Goal: Feedback & Contribution: Leave review/rating

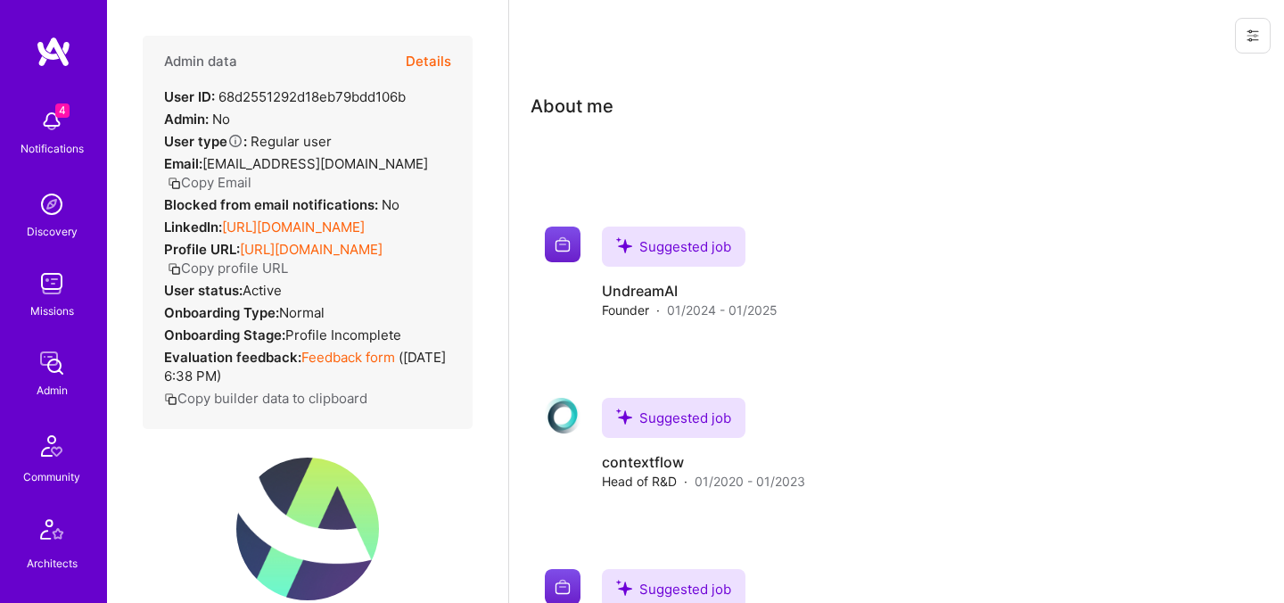
click at [418, 63] on button "Details" at bounding box center [428, 62] width 45 height 52
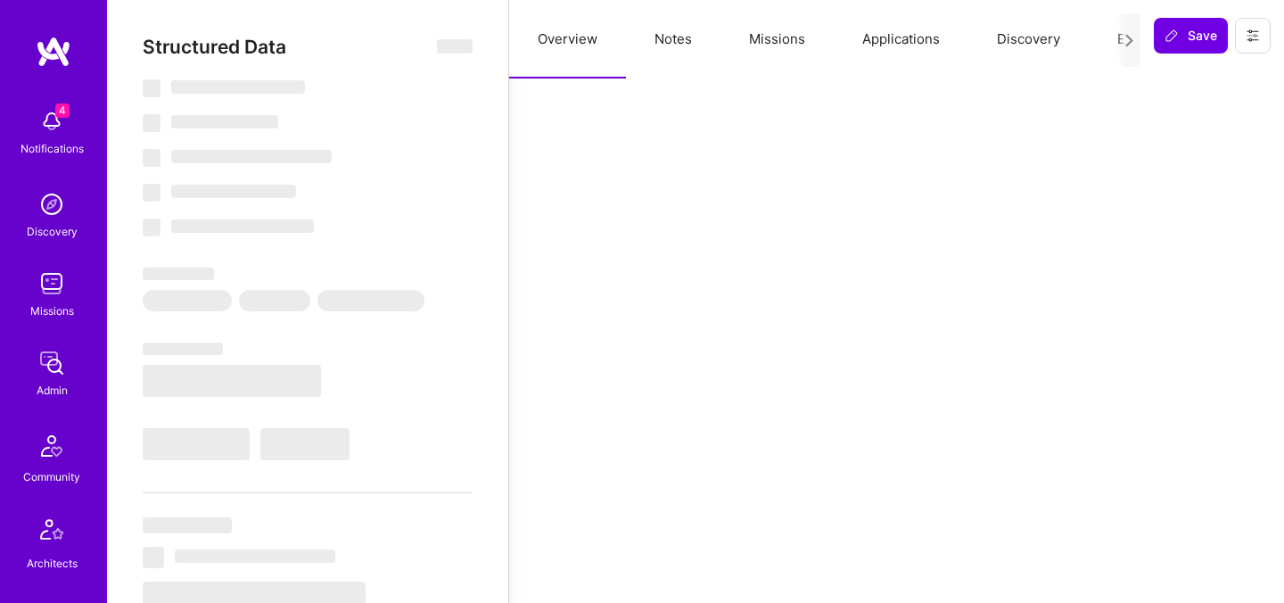
select select "US"
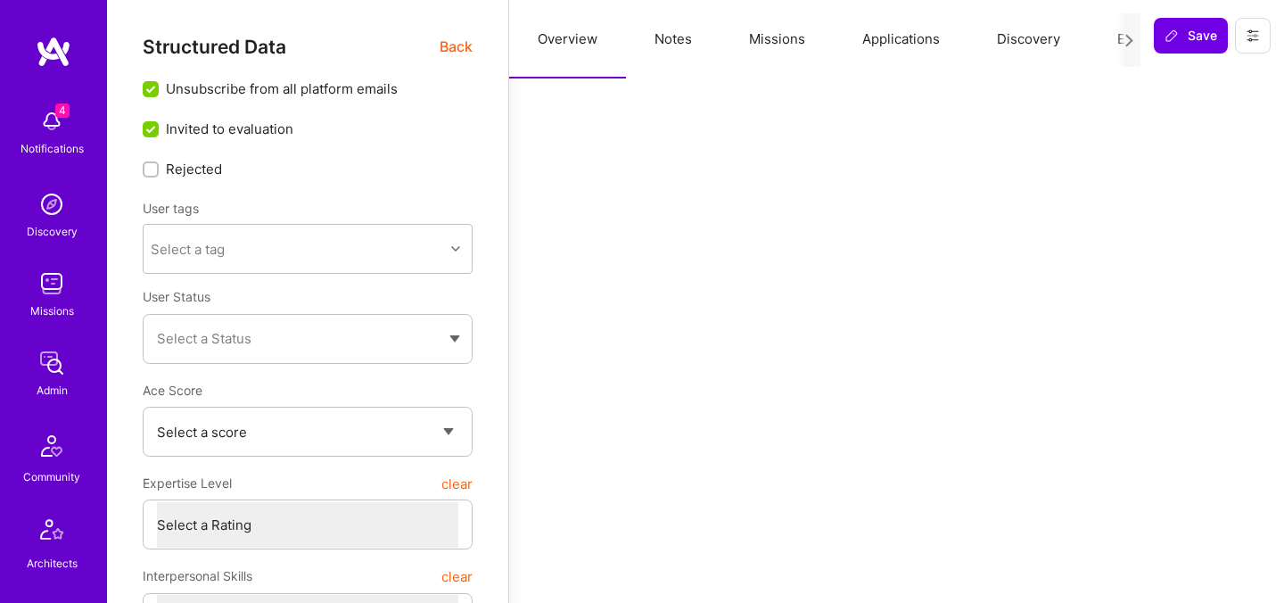
click at [1118, 43] on div at bounding box center [1128, 40] width 23 height 54
click at [1109, 39] on button "Evaluation" at bounding box center [1150, 39] width 122 height 78
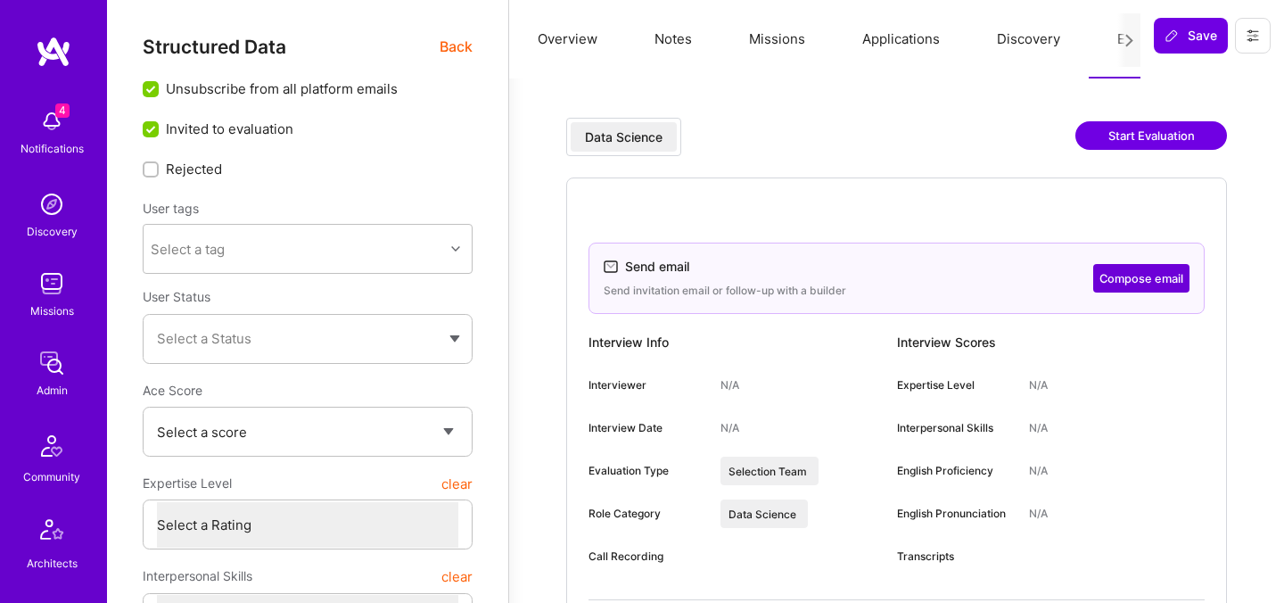
click at [1126, 136] on button "Start Evaluation" at bounding box center [1151, 135] width 152 height 29
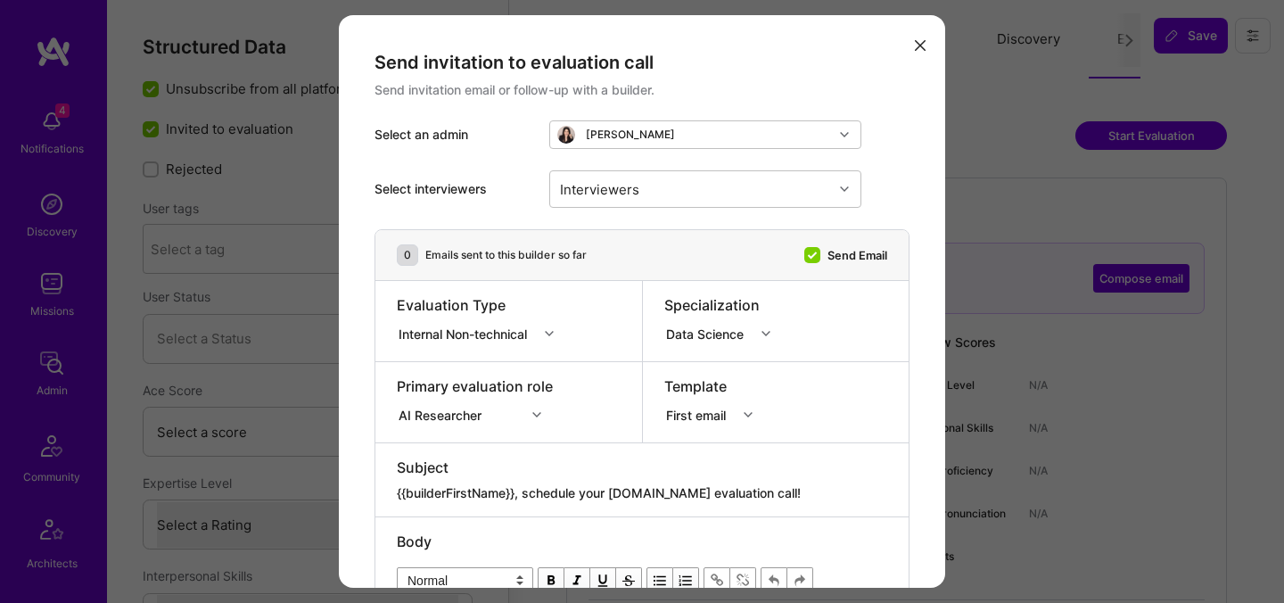
click at [488, 411] on div "AI Researcher" at bounding box center [475, 412] width 156 height 18
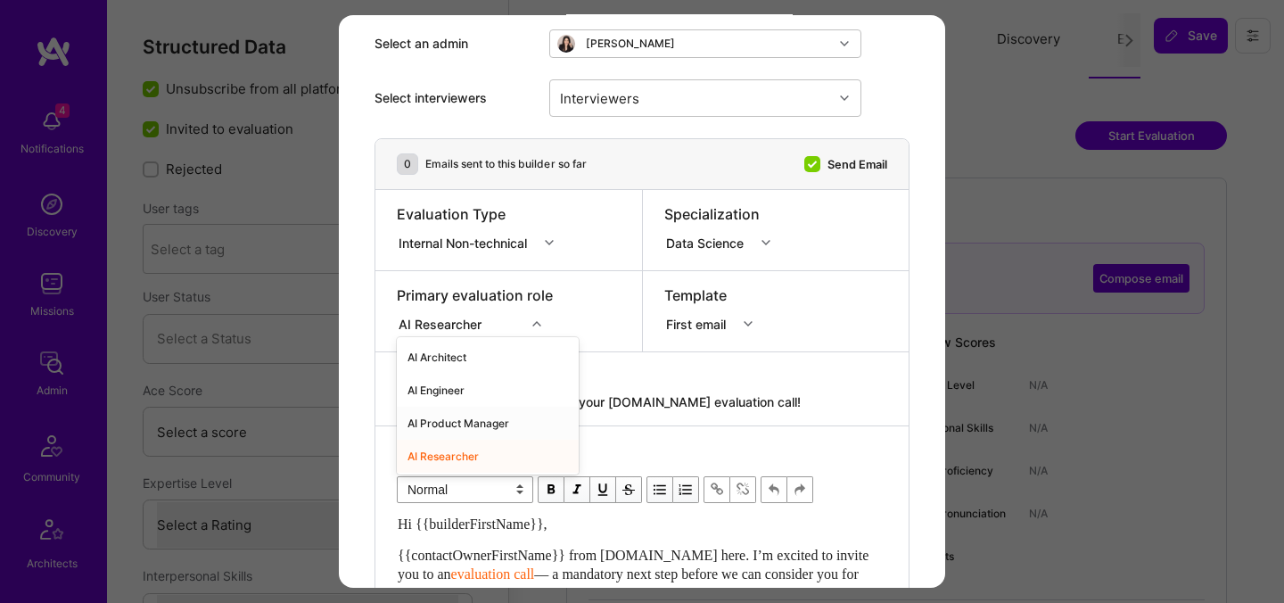
scroll to position [100, 0]
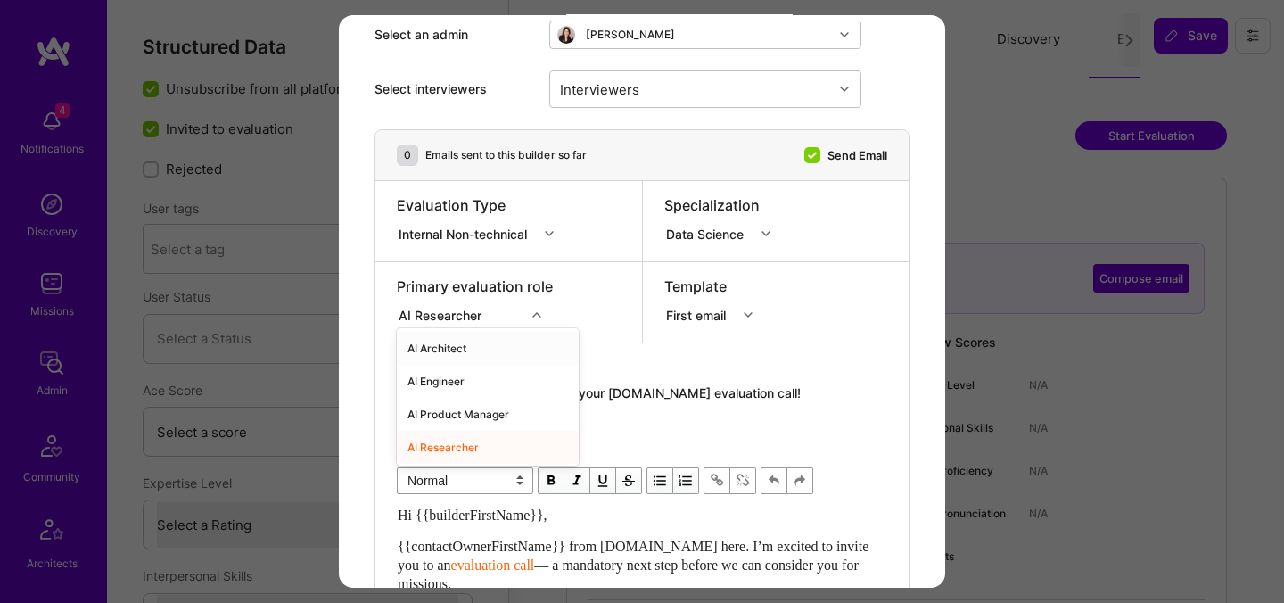
click at [453, 349] on div "AI Architect" at bounding box center [488, 348] width 182 height 33
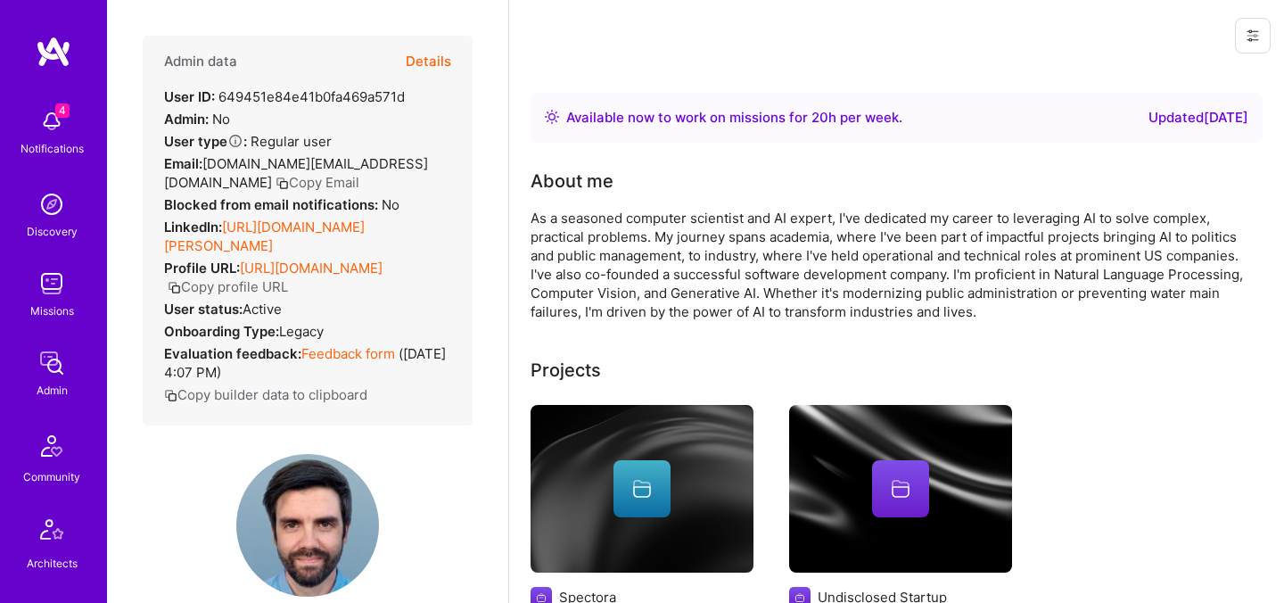
click at [440, 63] on button "Details" at bounding box center [428, 62] width 45 height 52
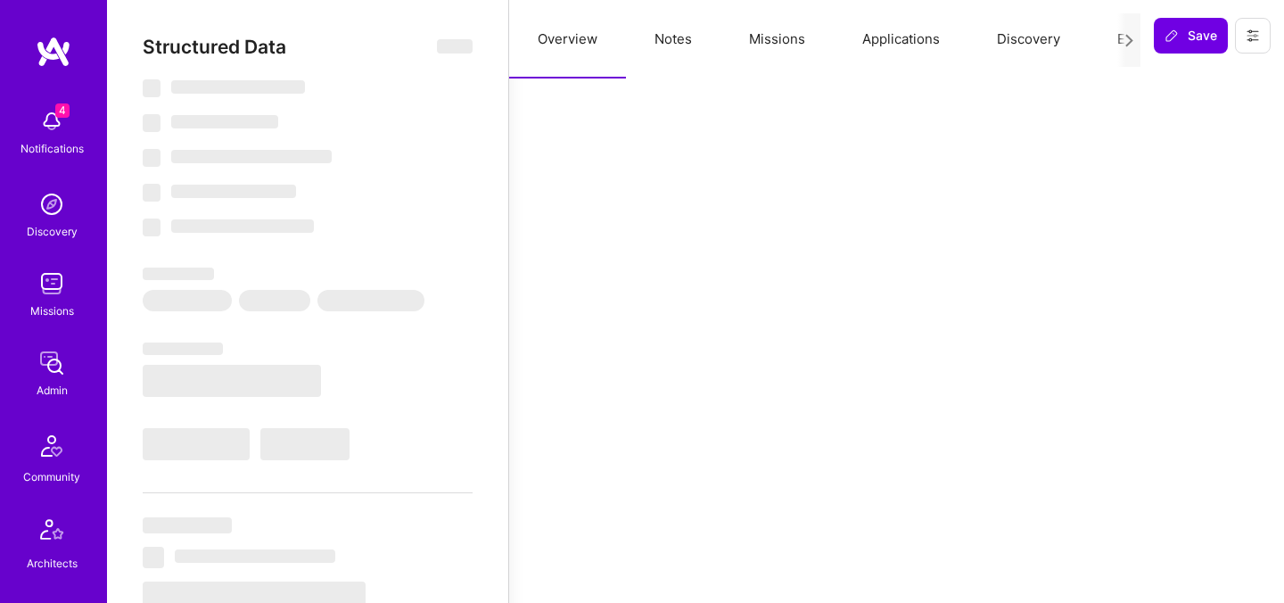
click at [1108, 37] on button "Evaluation" at bounding box center [1150, 39] width 122 height 78
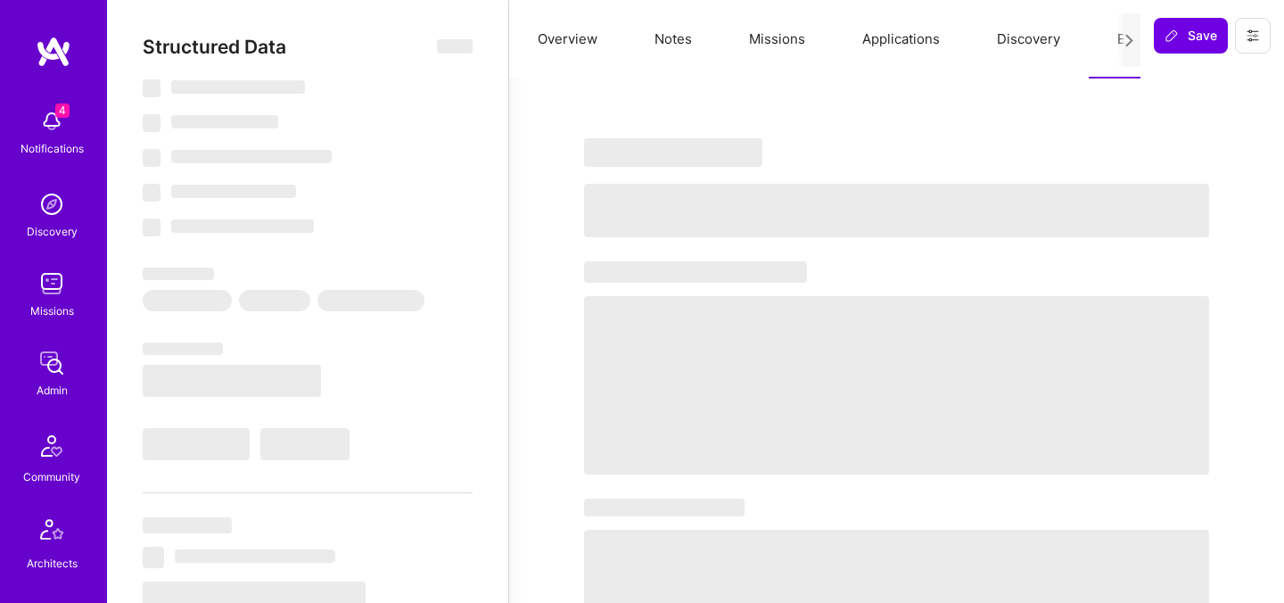
select select "Right Now"
select select "7"
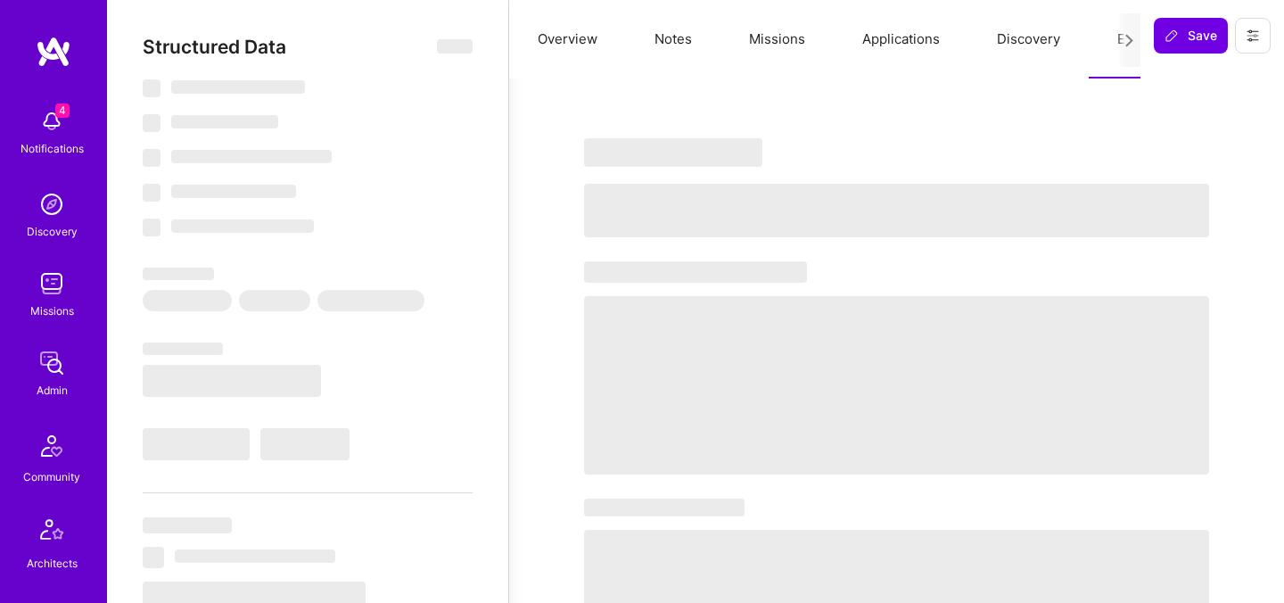
select select "US"
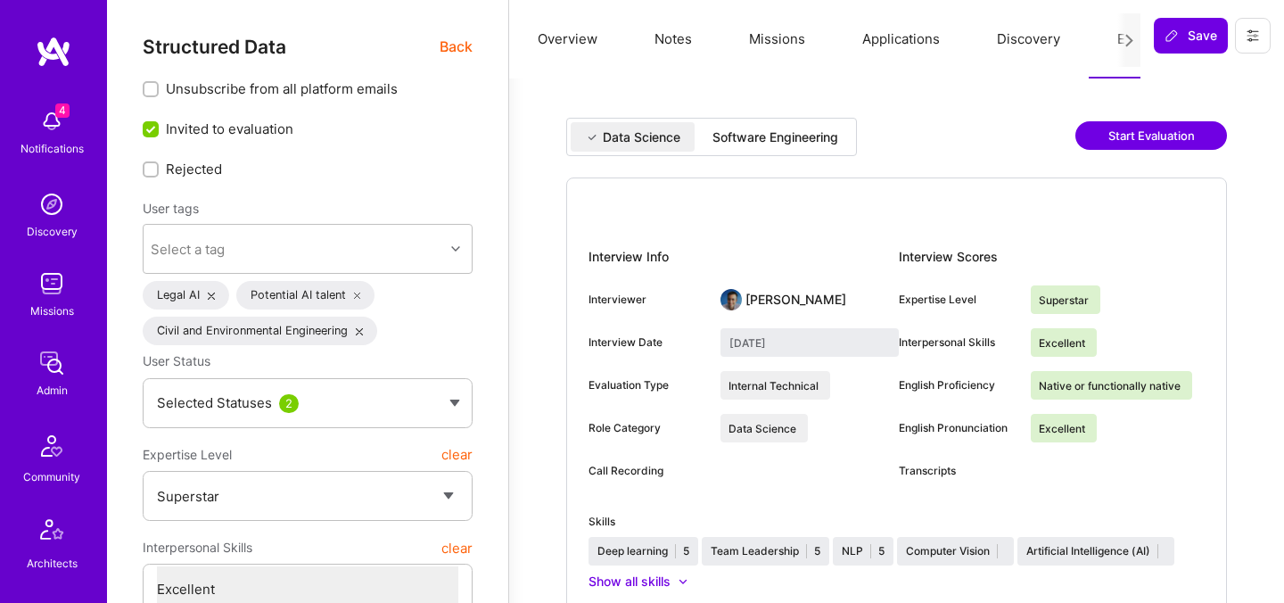
click at [804, 136] on div "Software Engineering" at bounding box center [776, 137] width 126 height 18
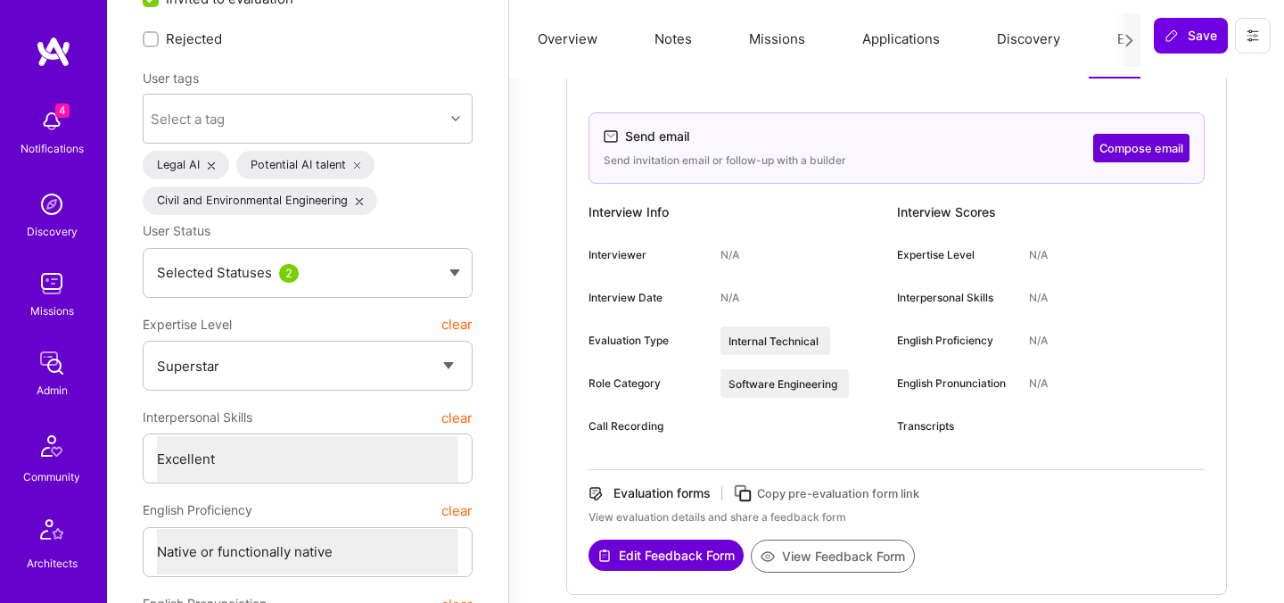
scroll to position [136, 0]
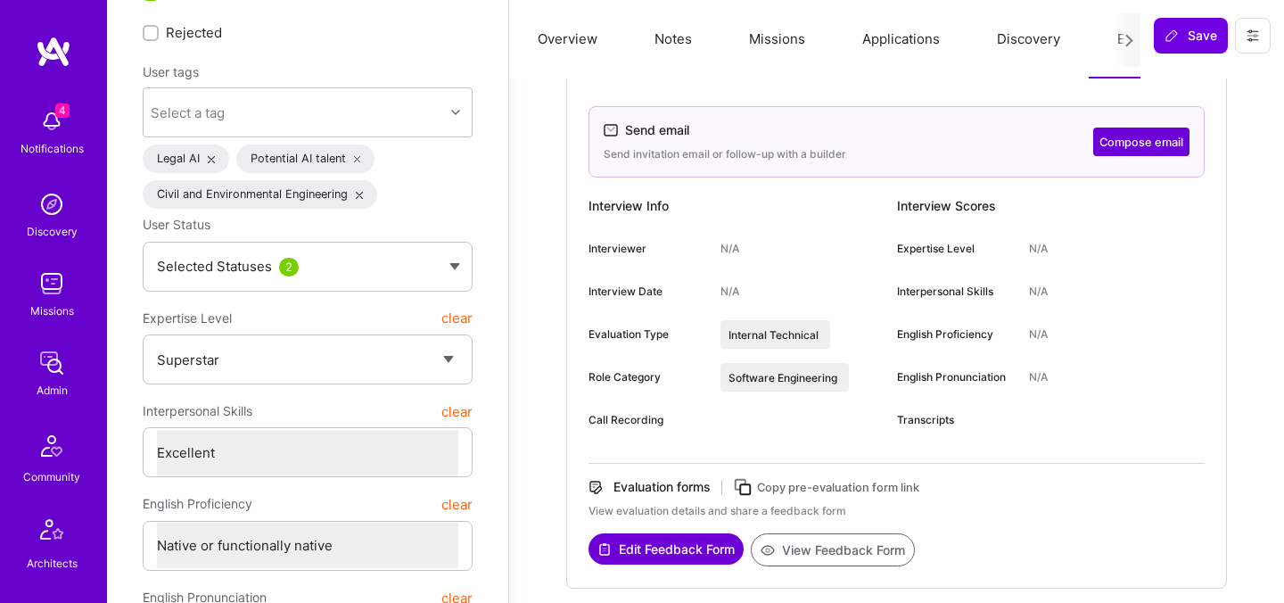
click at [824, 546] on button "View Feedback Form" at bounding box center [833, 549] width 164 height 33
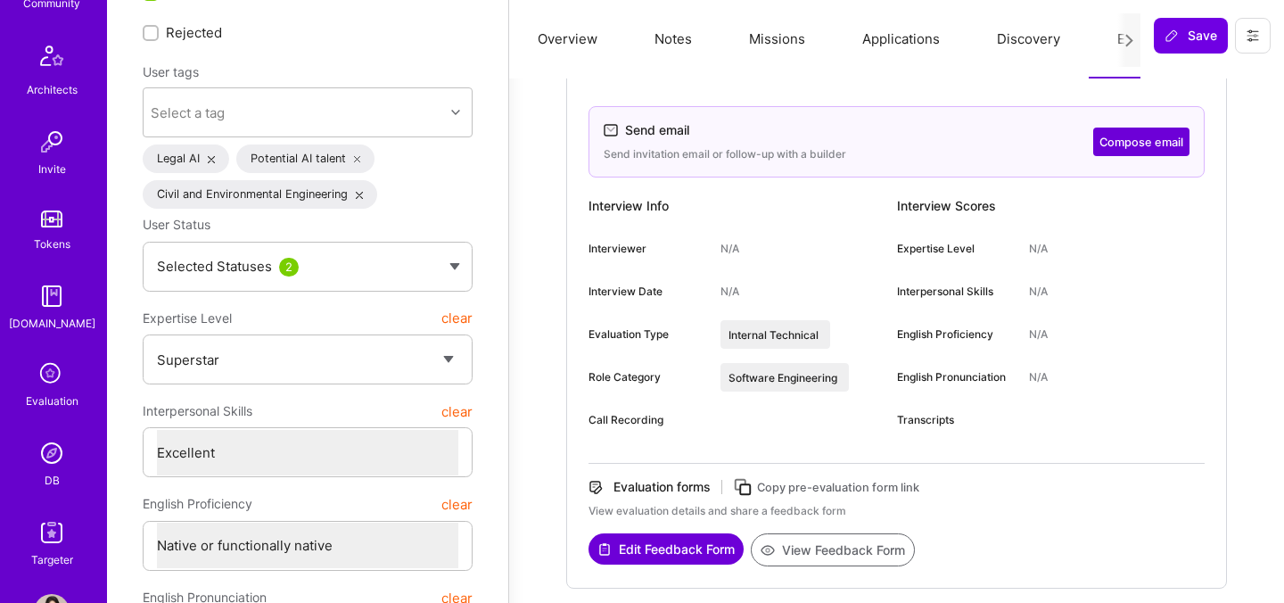
scroll to position [475, 0]
click at [59, 461] on img at bounding box center [52, 451] width 36 height 36
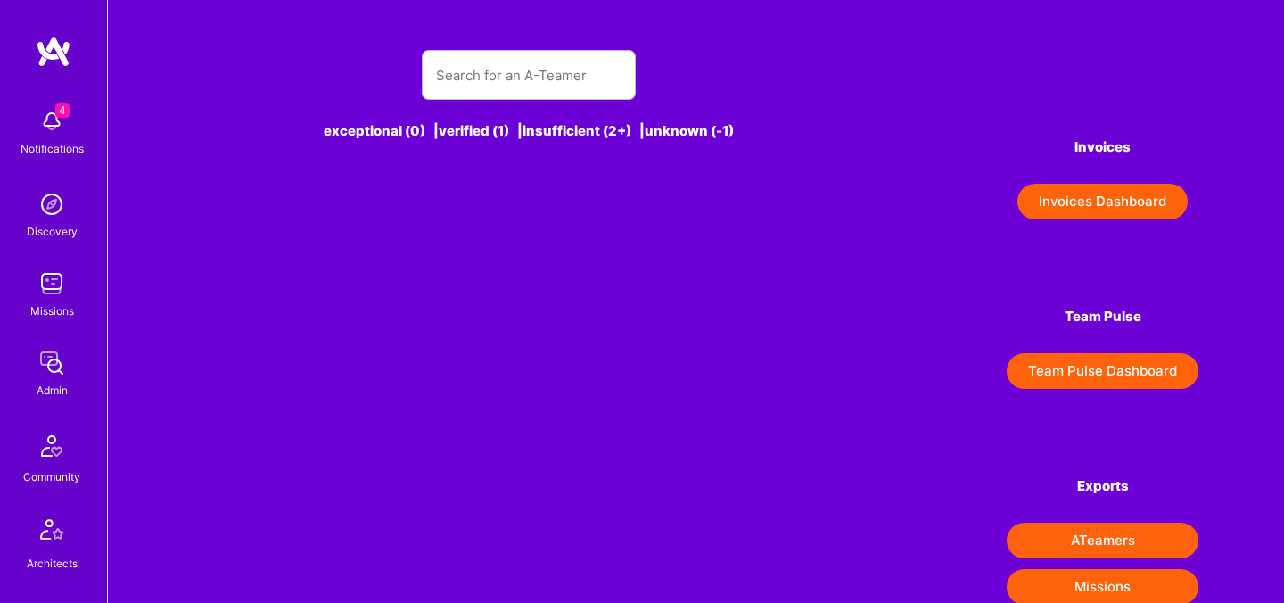
click at [481, 110] on div "exceptional (0) | verified (1) | insufficient (2+) | unknown (-1)" at bounding box center [530, 106] width 672 height 154
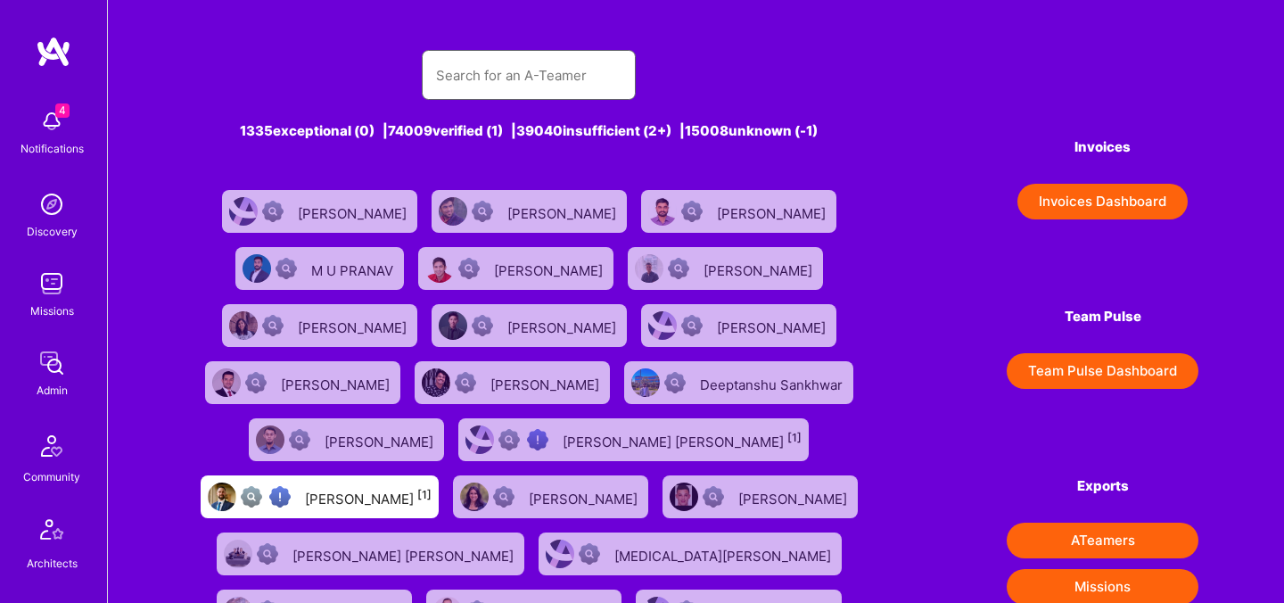
click at [481, 87] on input "text" at bounding box center [528, 75] width 185 height 45
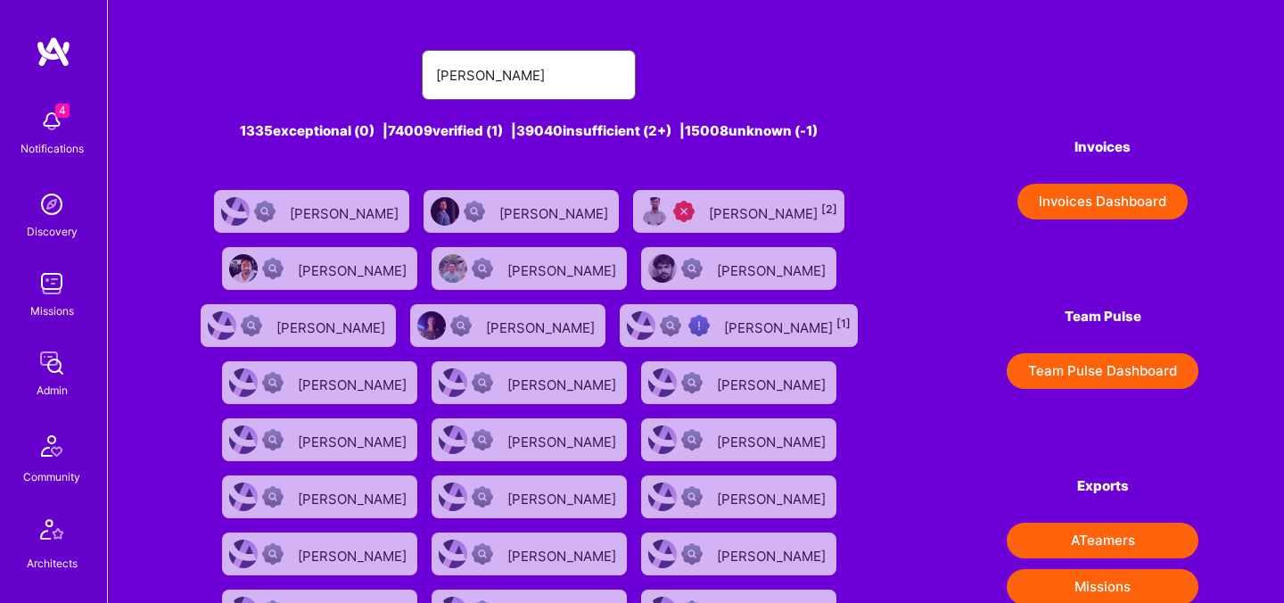
type input "Ayush Bagla"
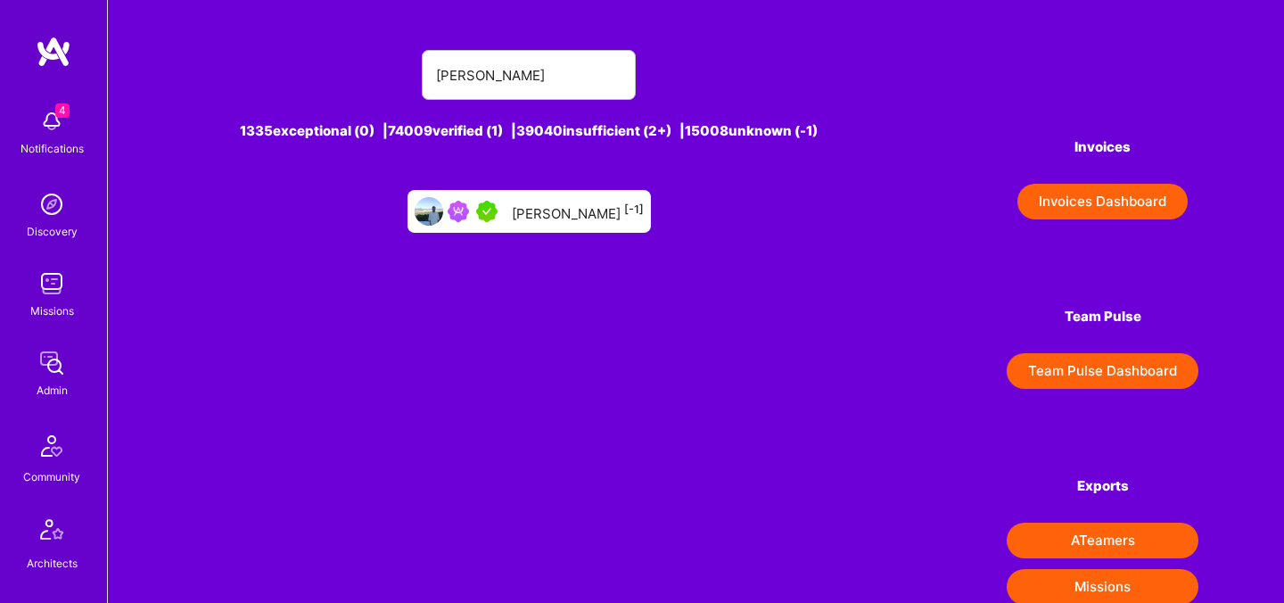
click at [589, 209] on div "Ayush Bagla [-1]" at bounding box center [578, 211] width 132 height 23
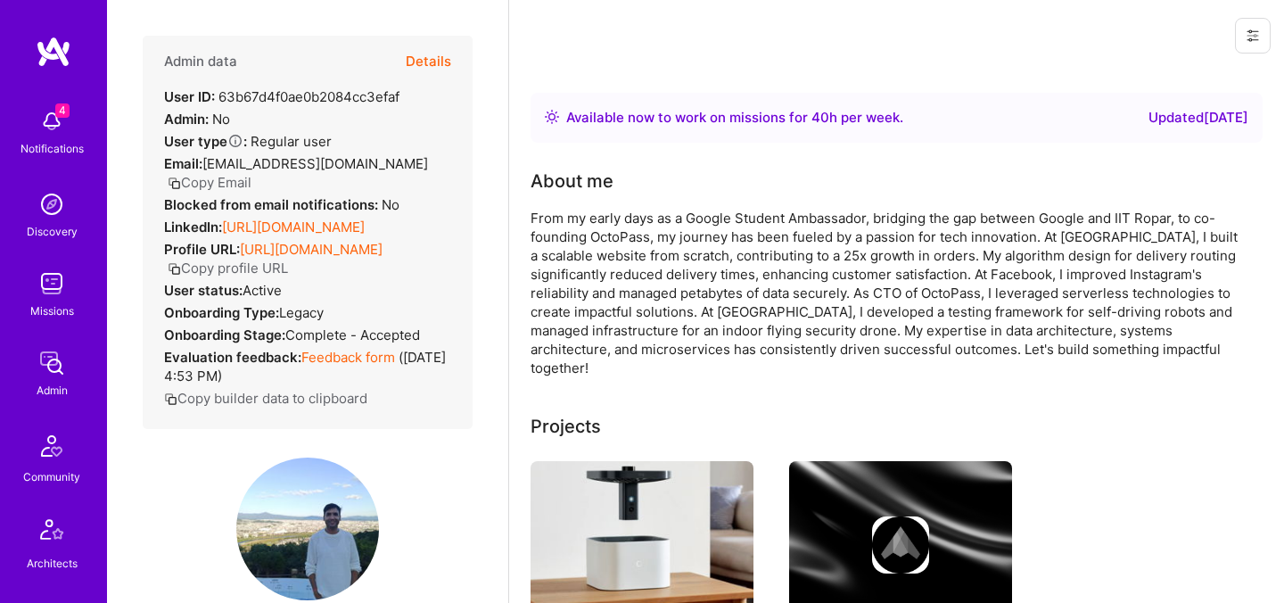
click at [445, 62] on button "Details" at bounding box center [428, 62] width 45 height 52
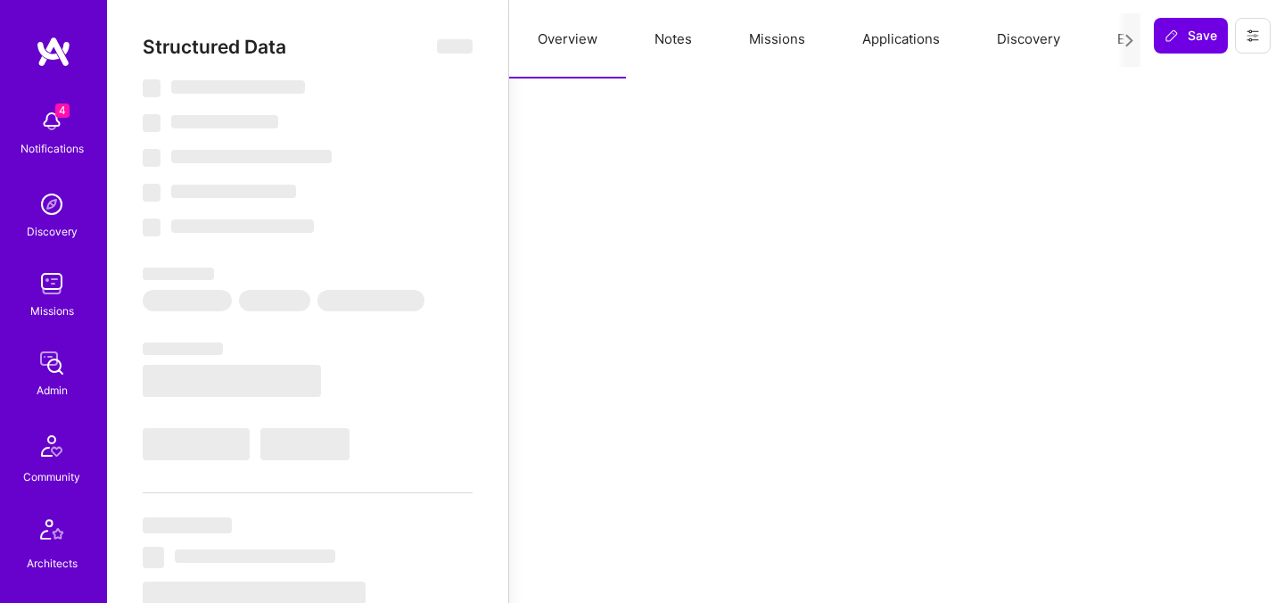
click at [1102, 40] on button "Evaluation" at bounding box center [1150, 39] width 122 height 78
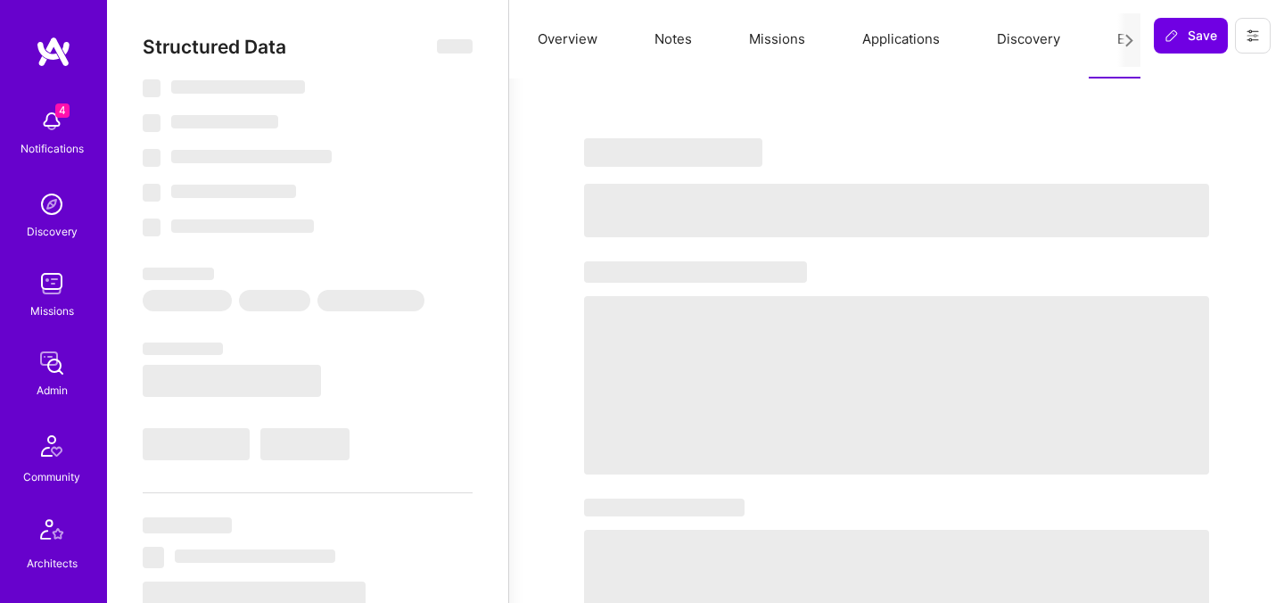
type textarea "x"
select select "Right Now"
select select "5"
select select "7"
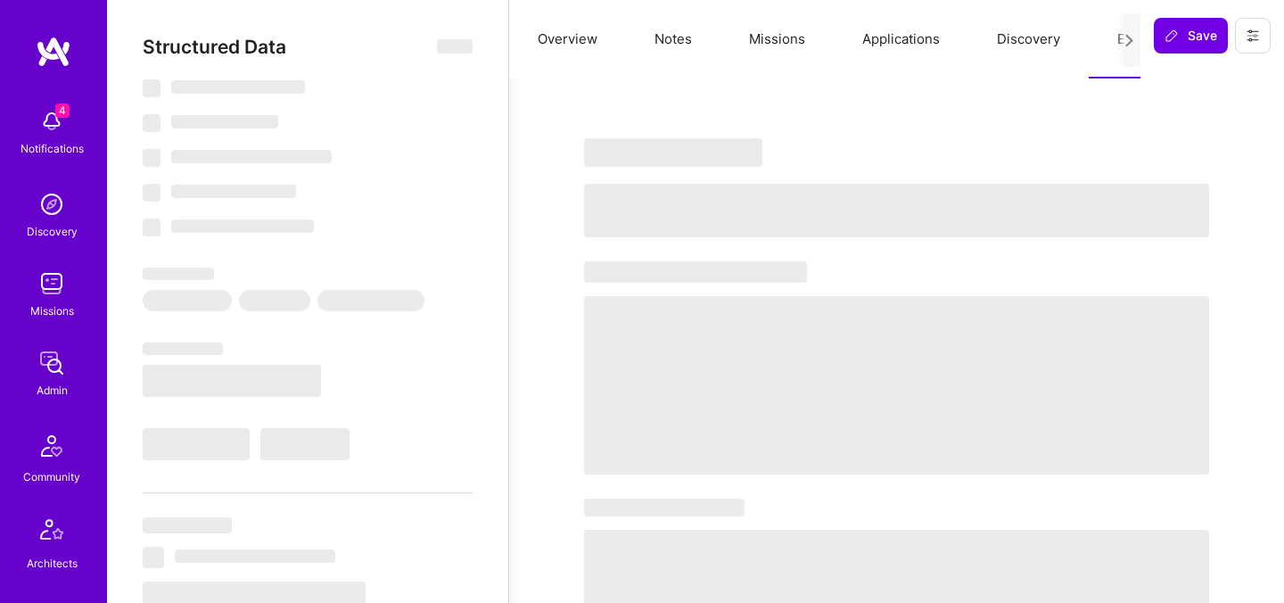
select select "6"
select select "CH"
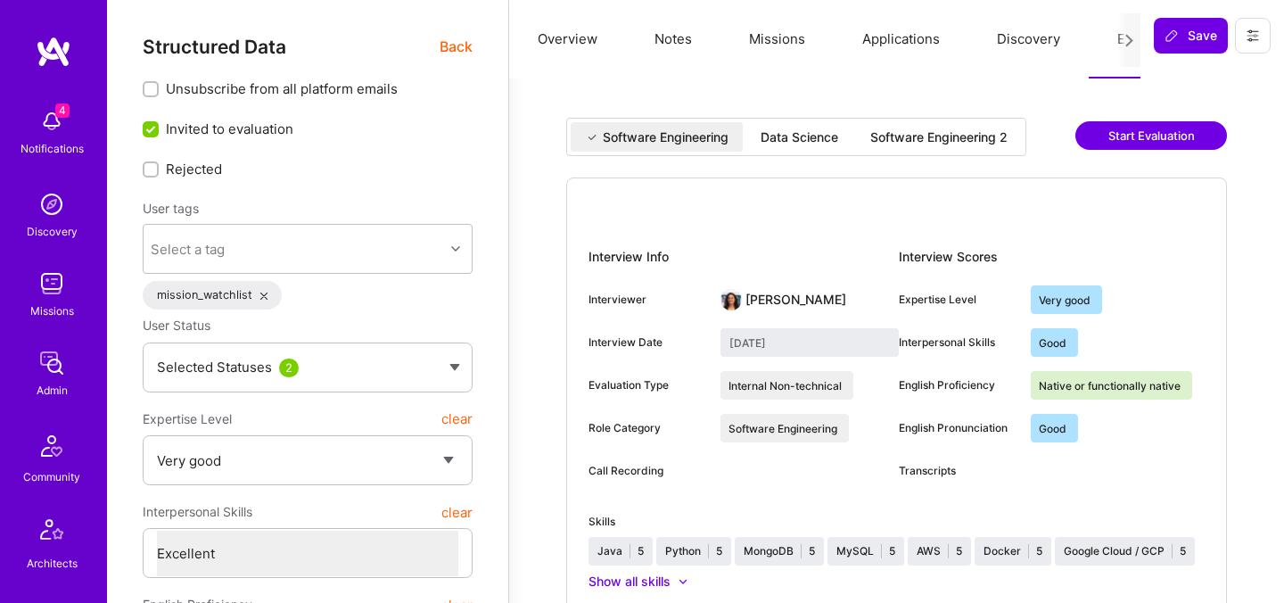
click at [896, 133] on div "Software Engineering 2" at bounding box center [938, 137] width 137 height 18
type input "July 28, 2025"
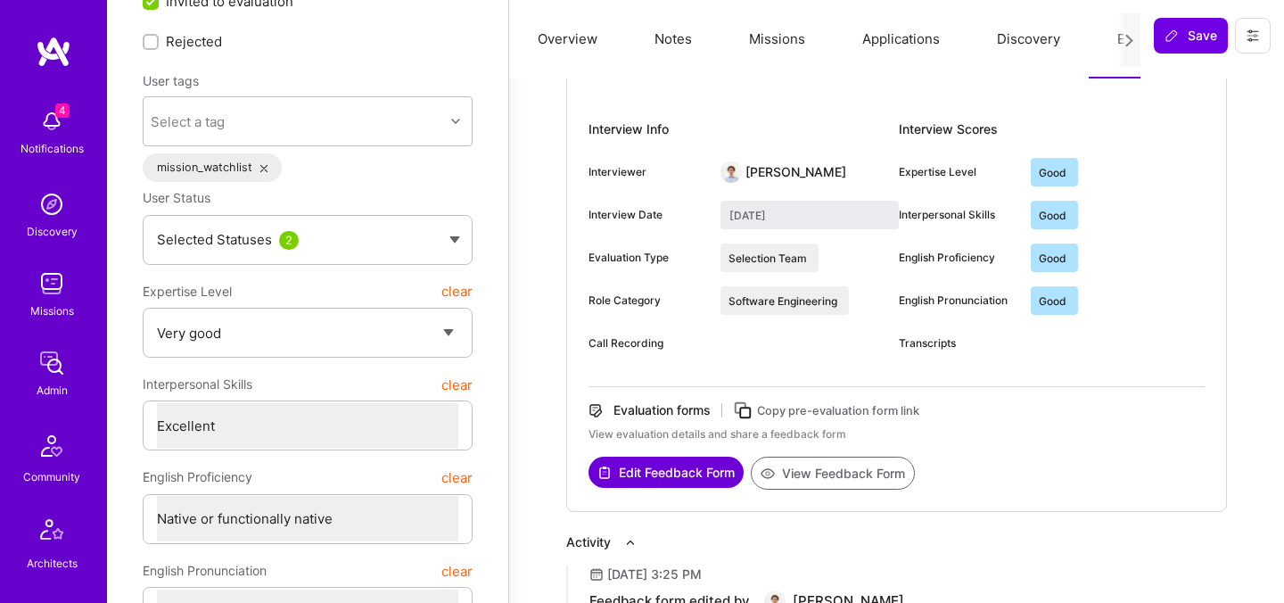
scroll to position [131, 0]
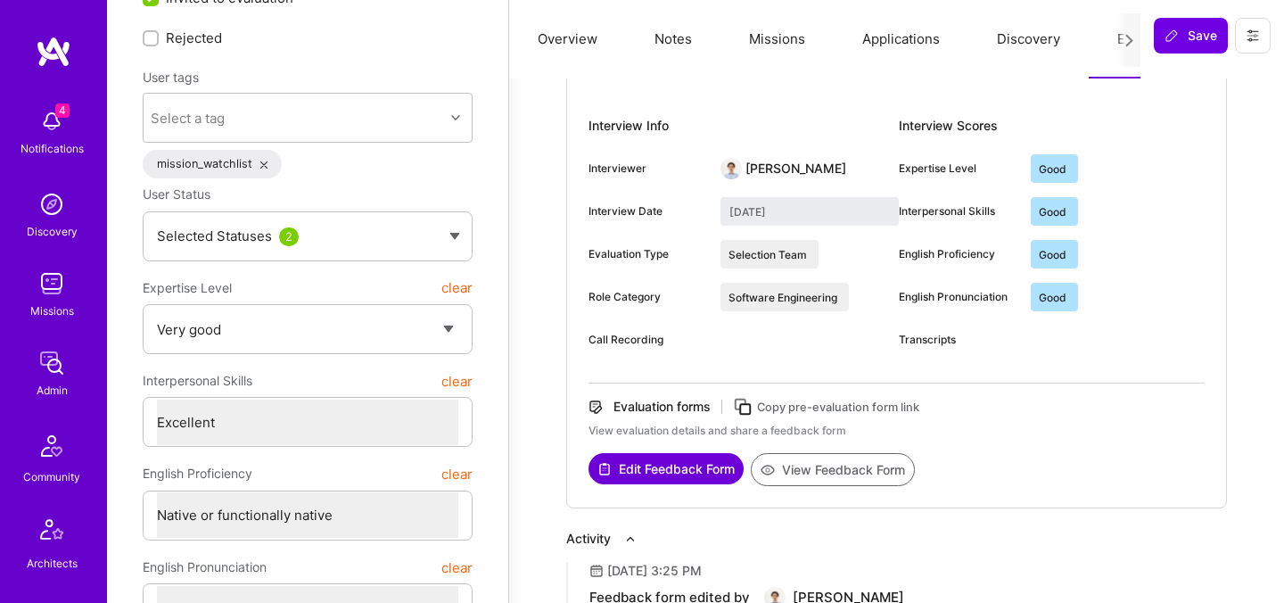
click at [796, 473] on button "View Feedback Form" at bounding box center [833, 469] width 164 height 33
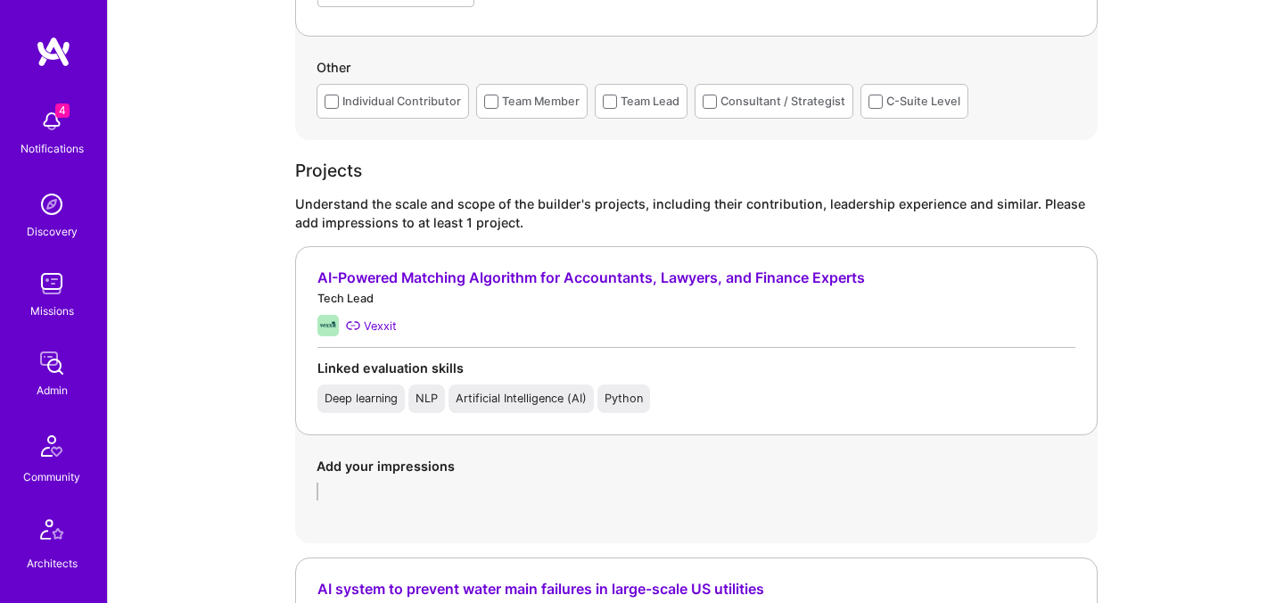
scroll to position [993, 0]
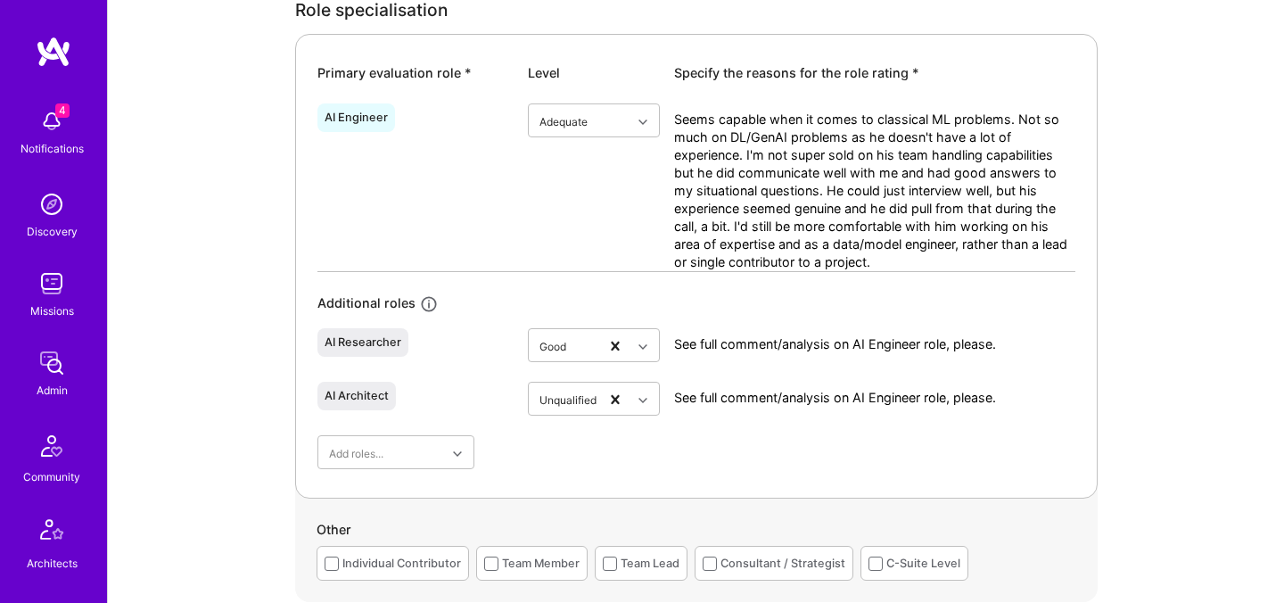
scroll to position [869, 0]
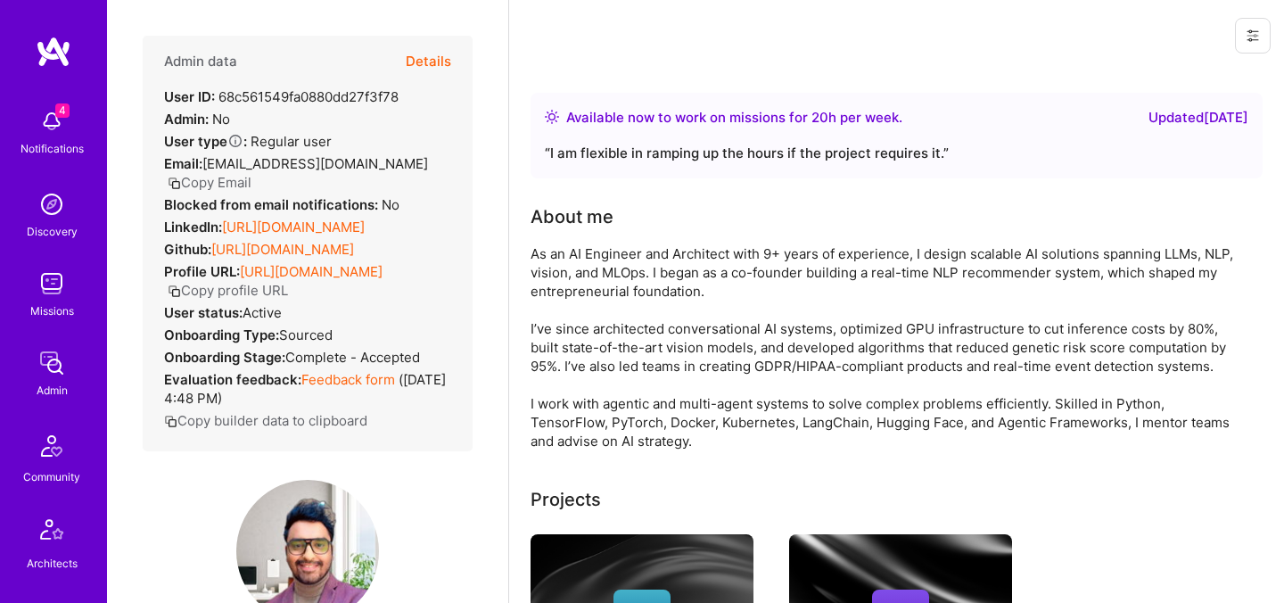
click at [436, 63] on button "Details" at bounding box center [428, 62] width 45 height 52
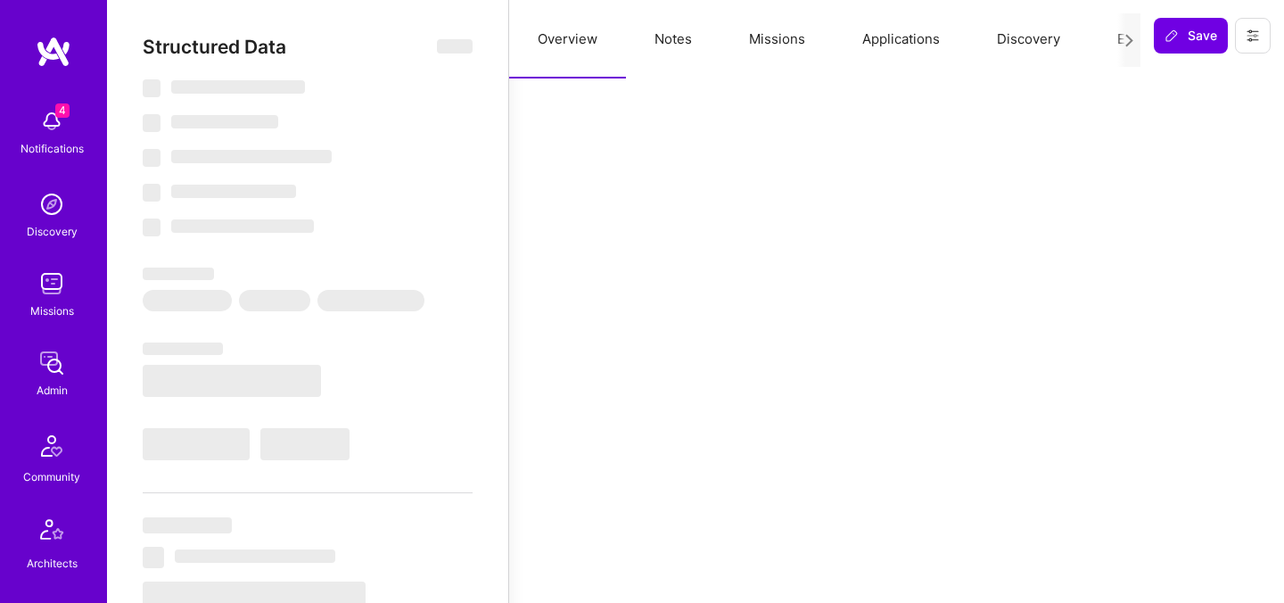
select select "Right Now"
select select "4"
select select "6"
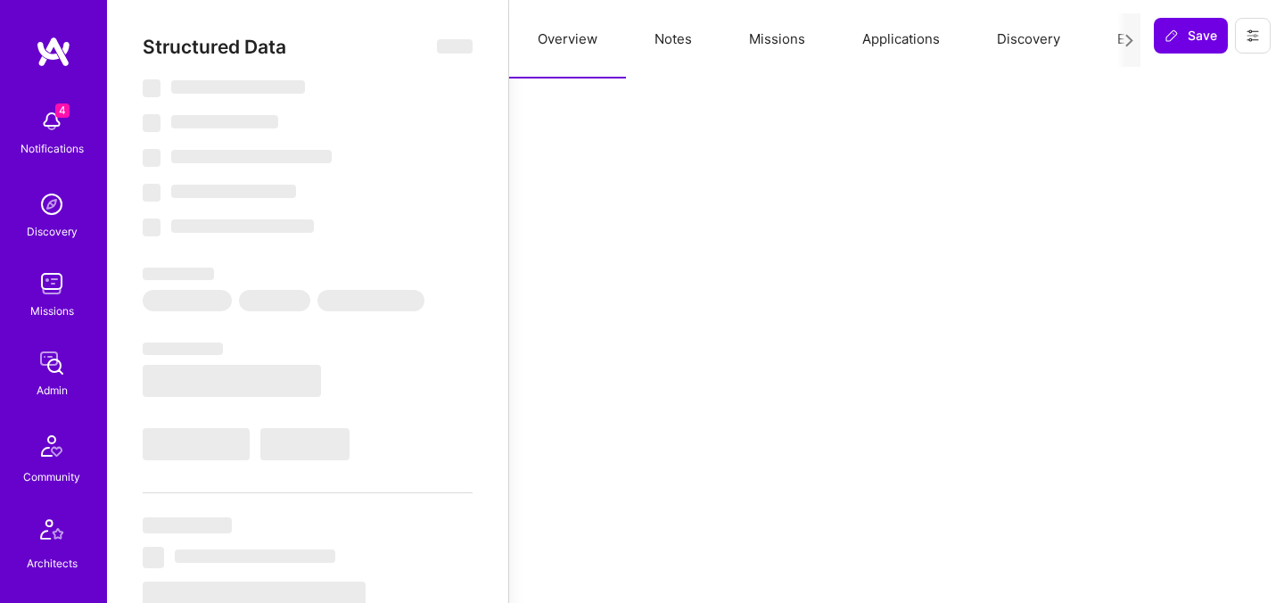
select select "US"
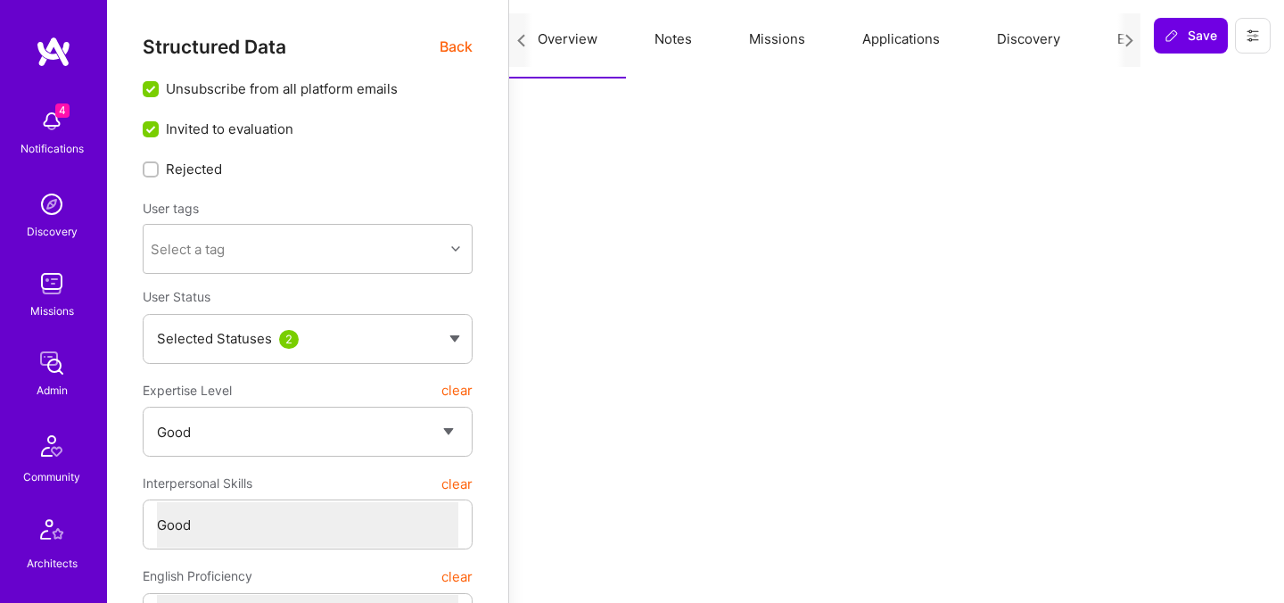
scroll to position [0, 216]
click at [935, 41] on button "Evaluation" at bounding box center [934, 39] width 122 height 78
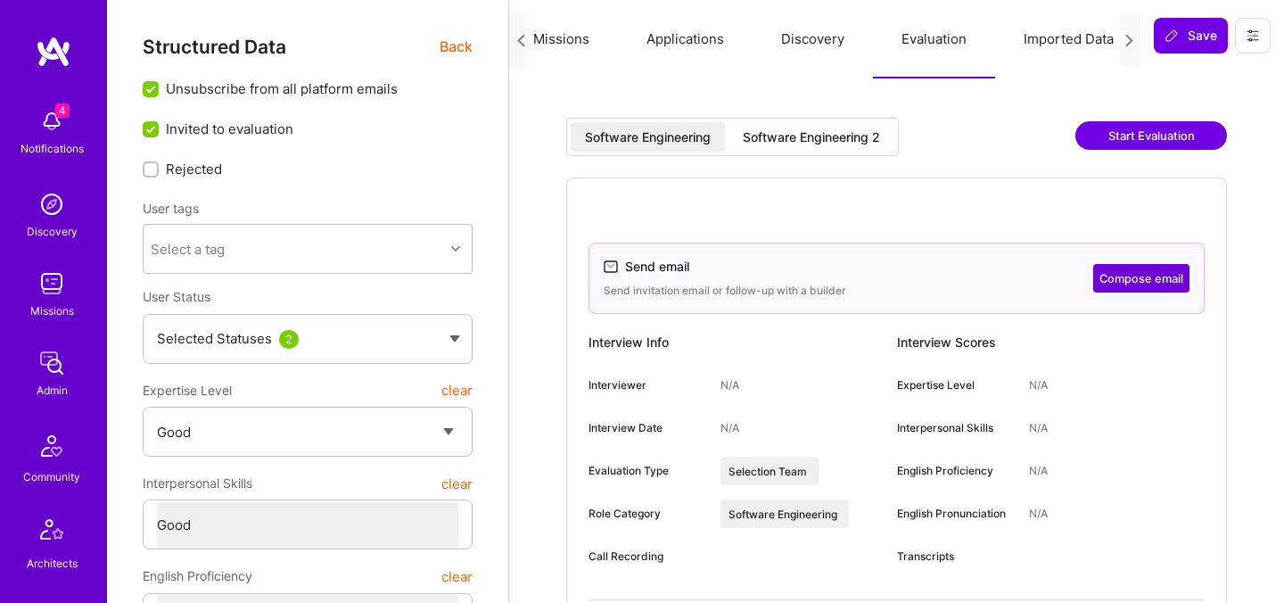
click at [836, 121] on div "Software Engineering Software Engineering 2" at bounding box center [732, 137] width 333 height 38
click at [835, 140] on div "Software Engineering 2" at bounding box center [811, 137] width 137 height 18
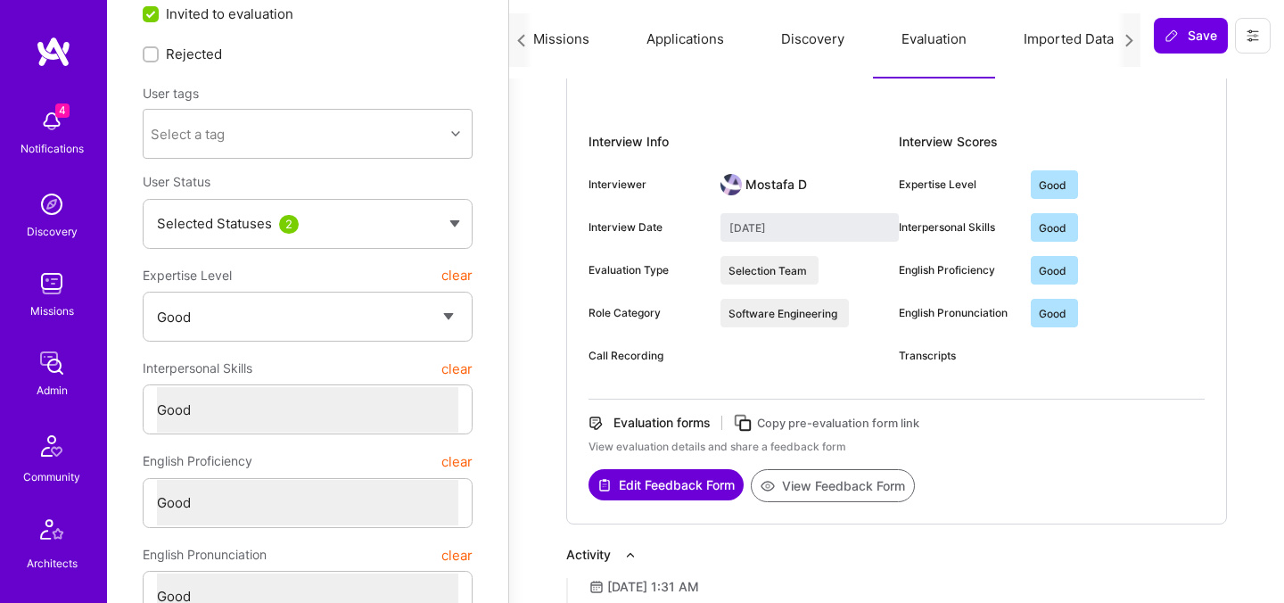
scroll to position [118, 0]
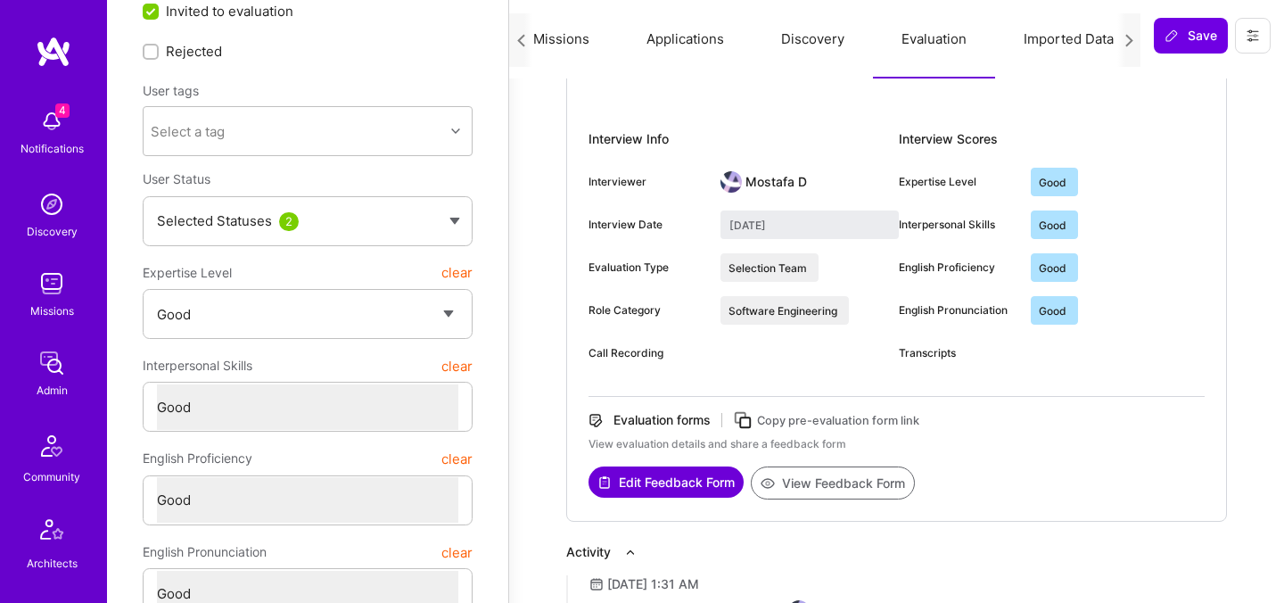
click at [805, 490] on button "View Feedback Form" at bounding box center [833, 482] width 164 height 33
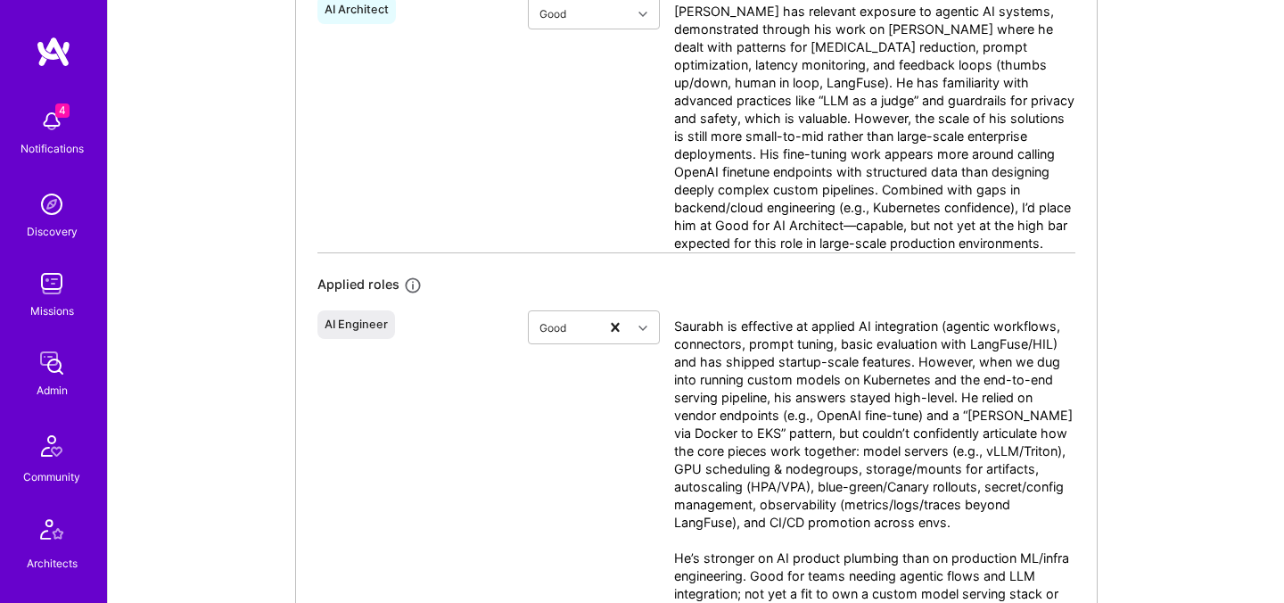
scroll to position [992, 0]
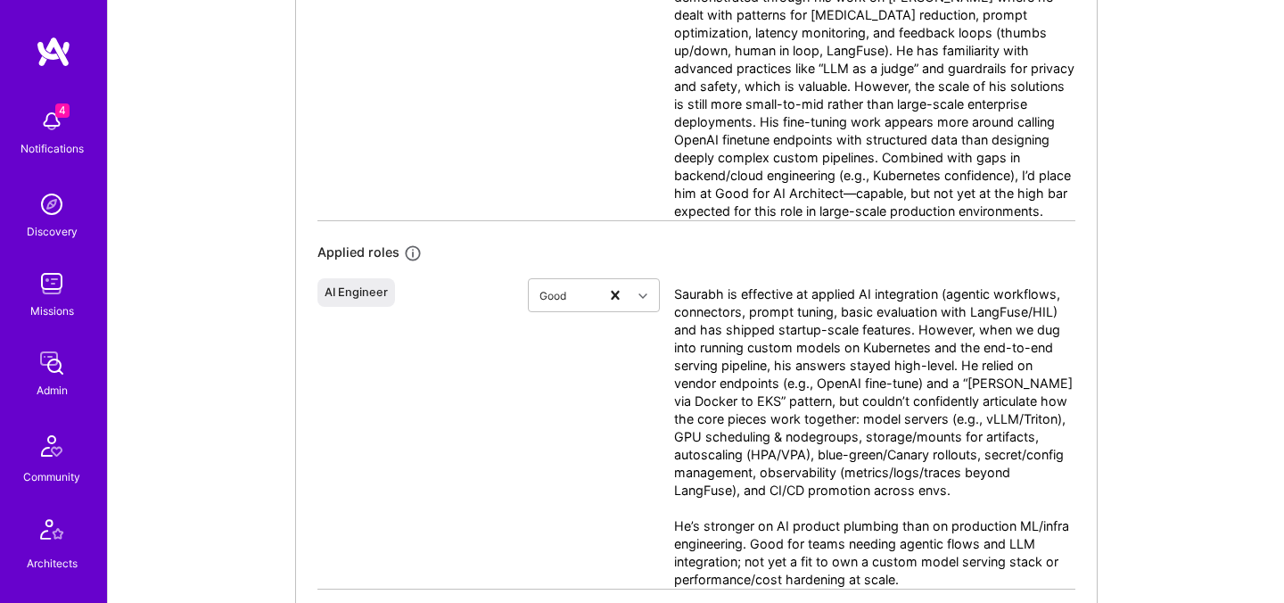
drag, startPoint x: 820, startPoint y: 398, endPoint x: 887, endPoint y: 427, distance: 73.1
click at [887, 427] on textarea "Saurabh is effective at applied AI integration (agentic workflows, connectors, …" at bounding box center [874, 436] width 401 height 303
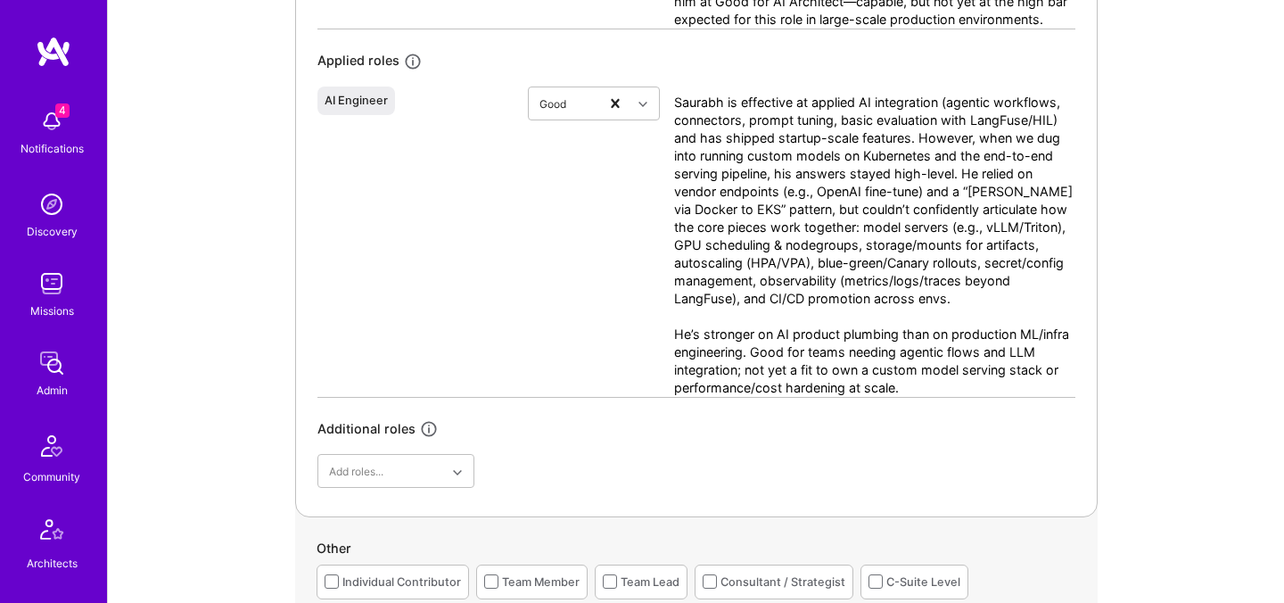
scroll to position [1188, 0]
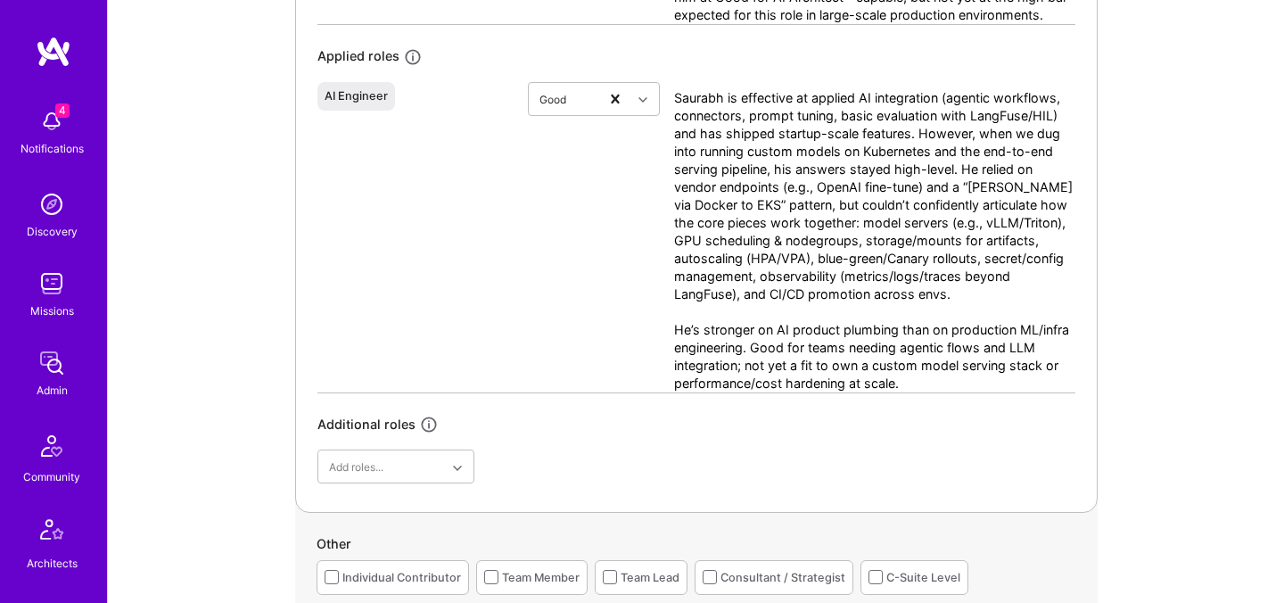
click at [845, 320] on textarea "Saurabh is effective at applied AI integration (agentic workflows, connectors, …" at bounding box center [874, 240] width 401 height 303
click at [843, 324] on textarea "Saurabh is effective at applied AI integration (agentic workflows, connectors, …" at bounding box center [874, 240] width 401 height 303
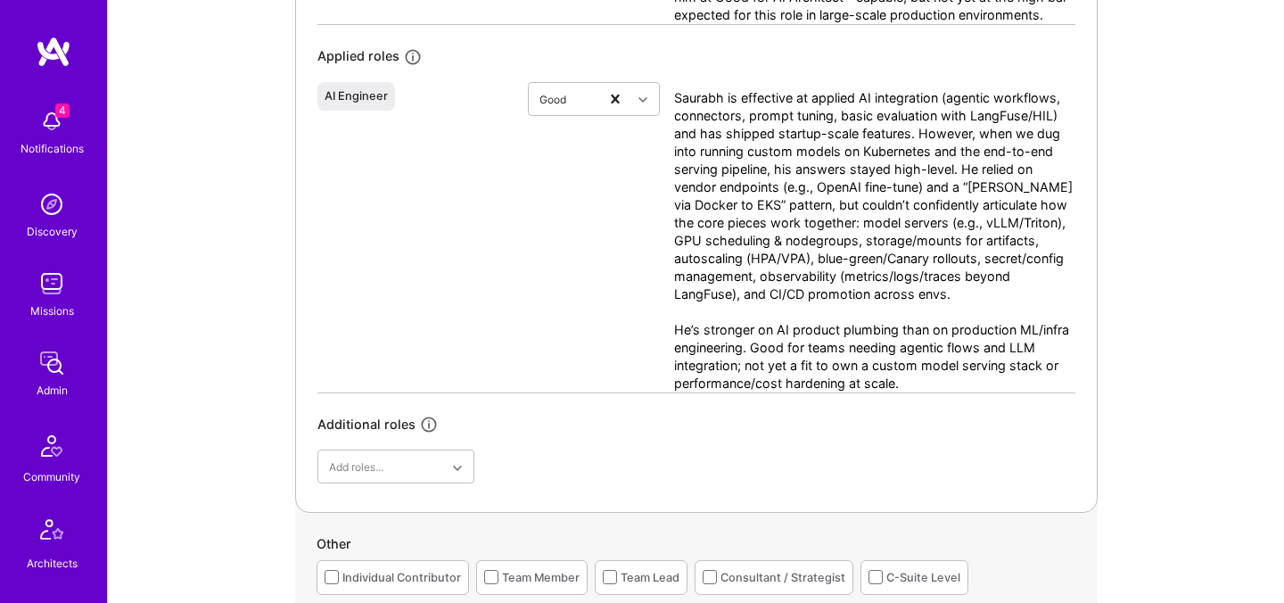
click at [843, 324] on textarea "Saurabh is effective at applied AI integration (agentic workflows, connectors, …" at bounding box center [874, 240] width 401 height 303
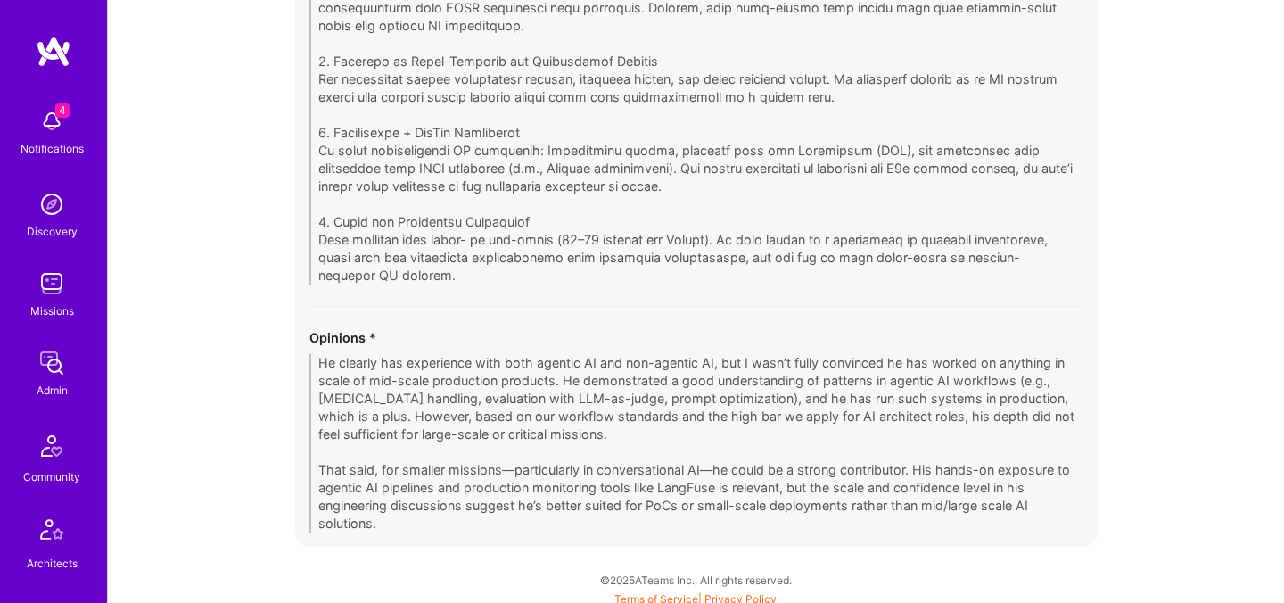
scroll to position [3750, 0]
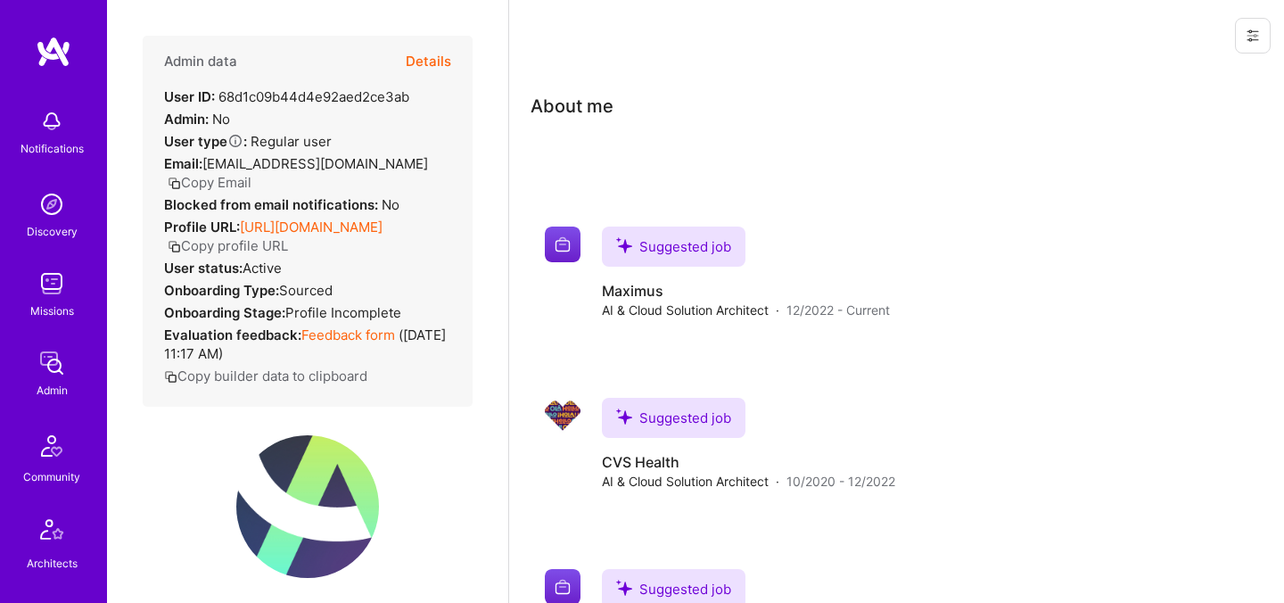
click at [424, 63] on button "Details" at bounding box center [428, 62] width 45 height 52
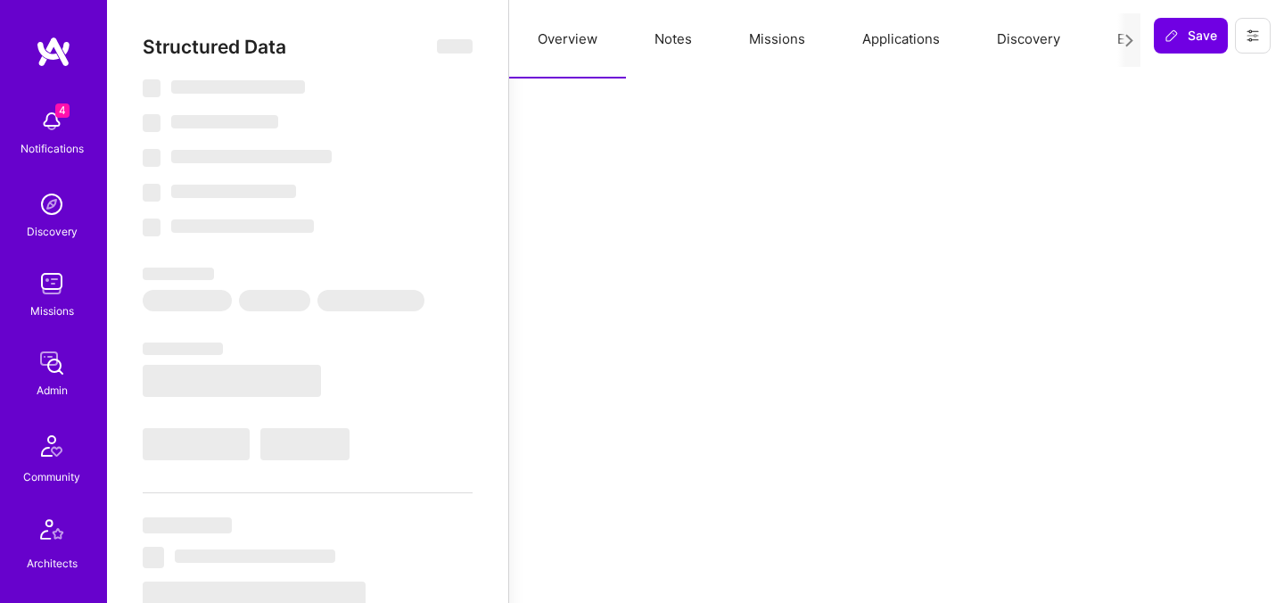
select select "Verified"
select select "US"
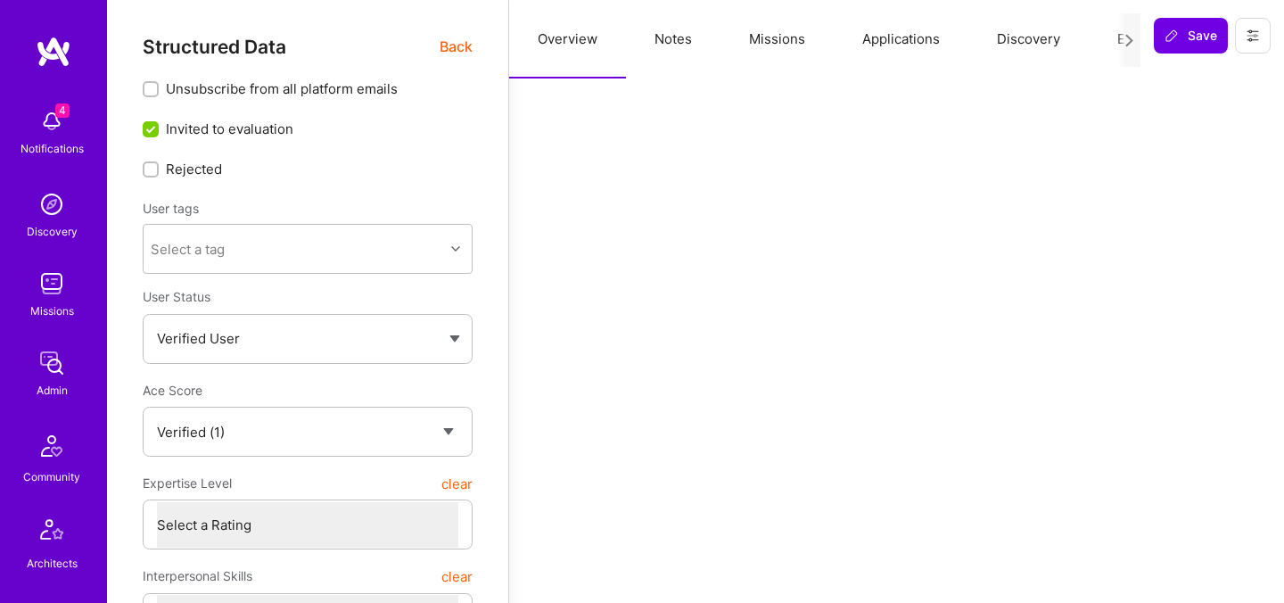
click at [1108, 38] on button "Evaluation" at bounding box center [1150, 39] width 122 height 78
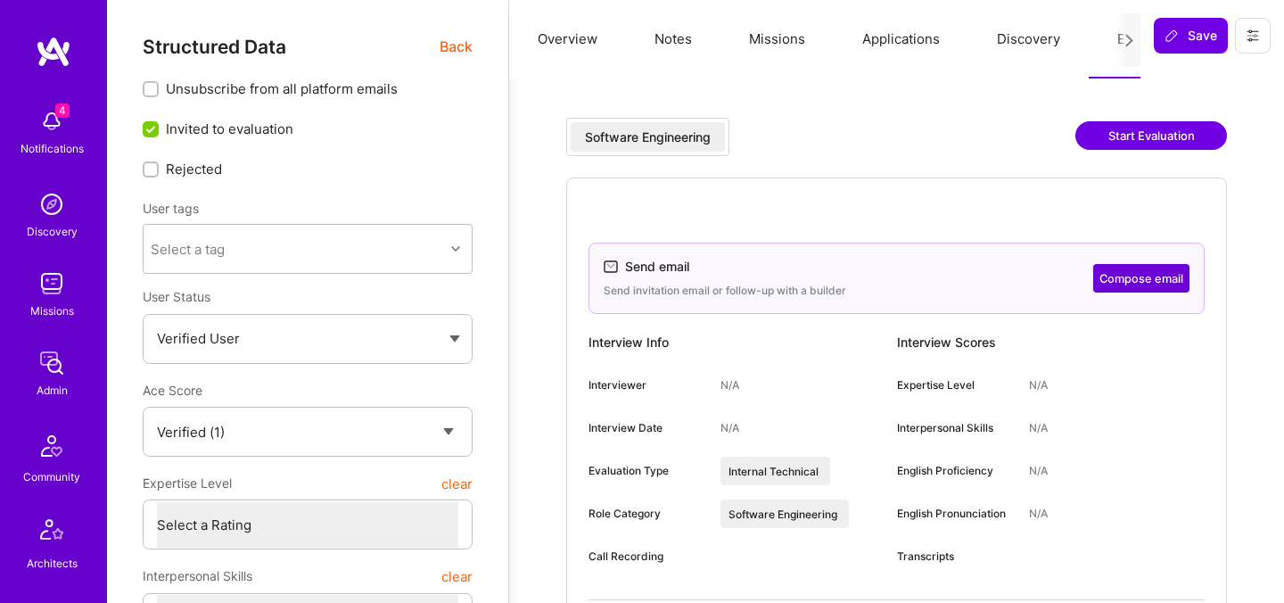
click at [457, 47] on span "Back" at bounding box center [456, 47] width 33 height 22
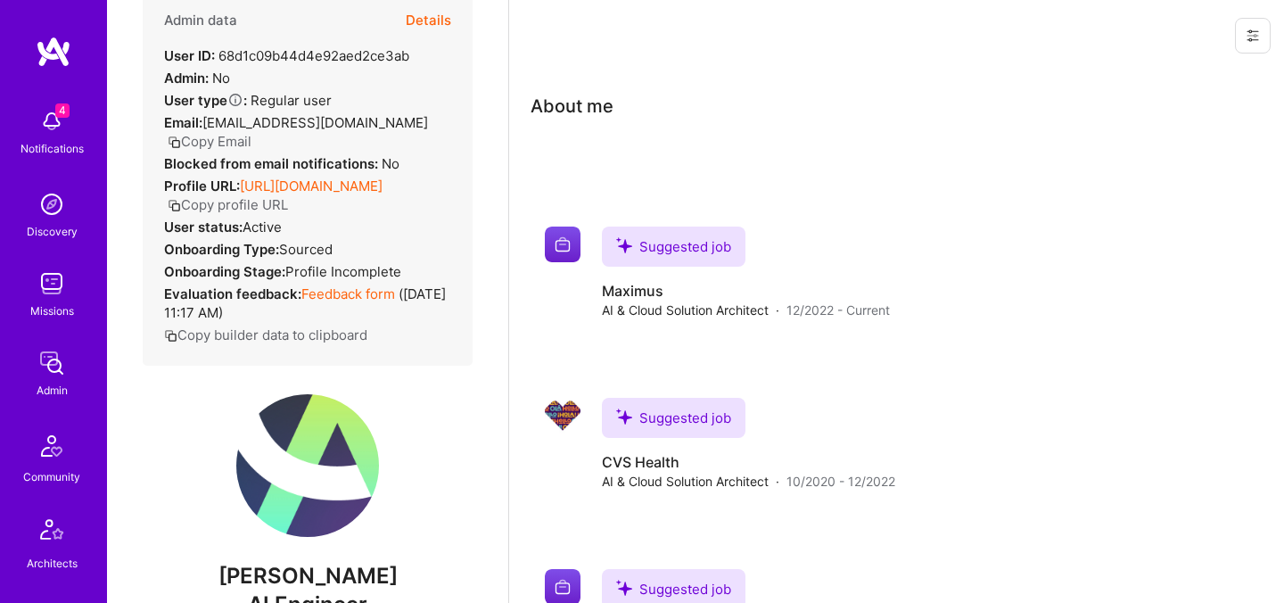
scroll to position [38, 0]
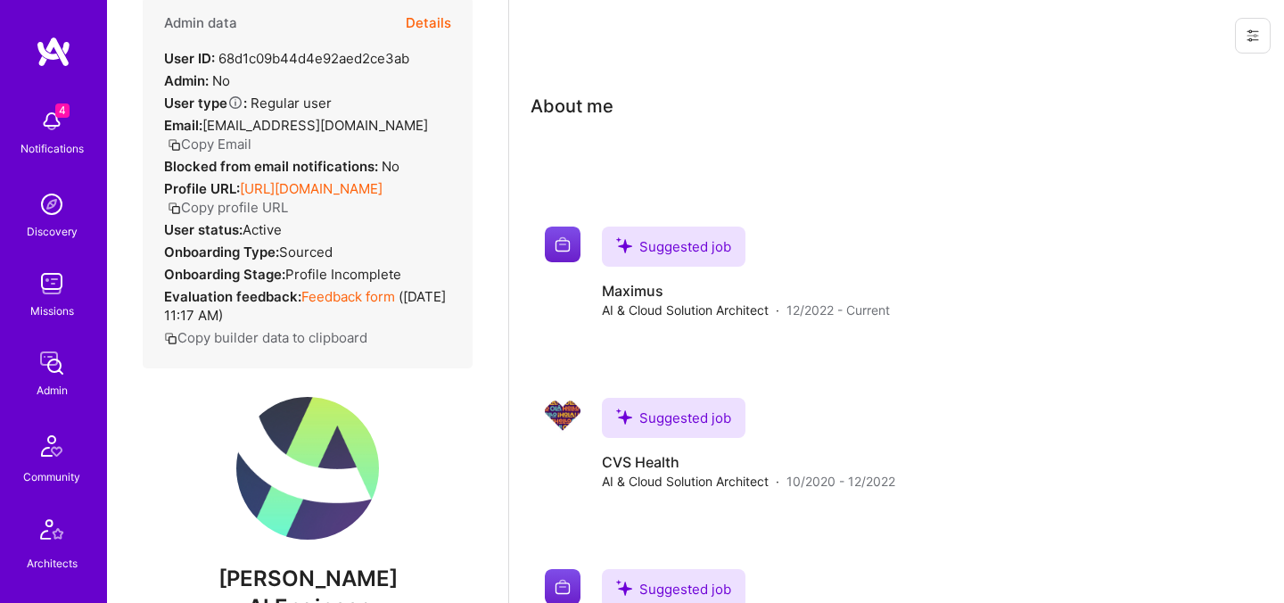
click at [231, 144] on button "Copy Email" at bounding box center [210, 144] width 84 height 19
